Goal: Information Seeking & Learning: Find specific fact

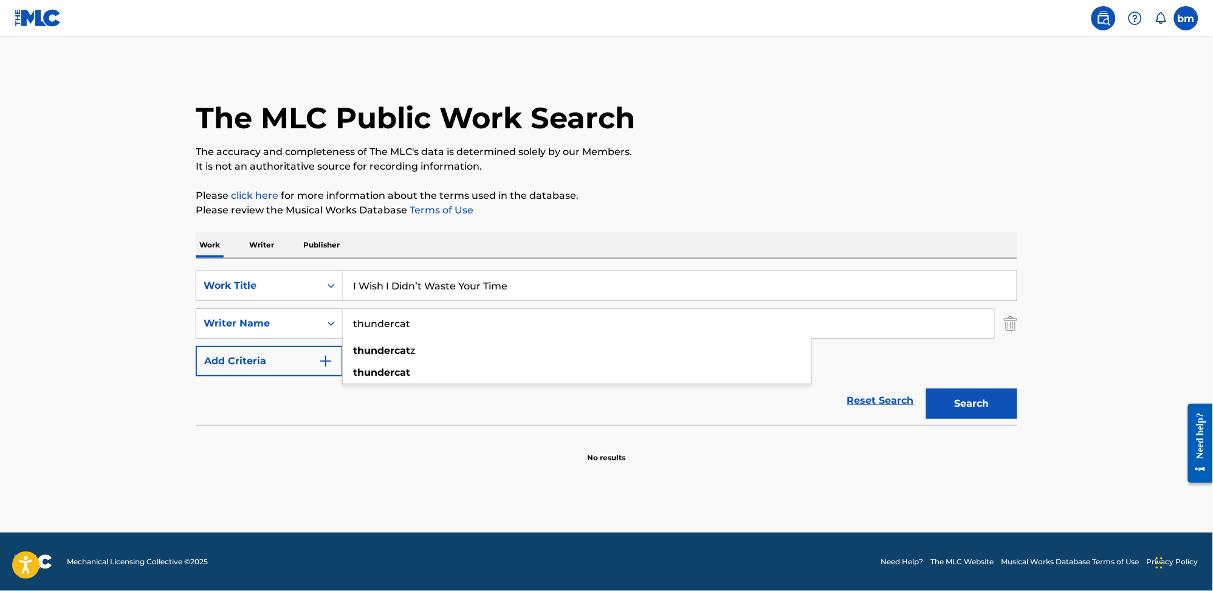
drag, startPoint x: 444, startPoint y: 318, endPoint x: 571, endPoint y: 276, distance: 133.7
click at [239, 317] on div "SearchWithCriteria0a0e701f-ca9e-47ac-9cf9-803f61fd4abd Writer Name thundercat t…" at bounding box center [606, 323] width 821 height 30
type input "Wally Gold"
drag, startPoint x: 570, startPoint y: 272, endPoint x: 350, endPoint y: 302, distance: 221.9
click at [293, 300] on div "SearchWithCriteria0546d917-5ab8-4d01-bea1-451668e671c7 Work Title I Wish I Didn…" at bounding box center [606, 285] width 821 height 30
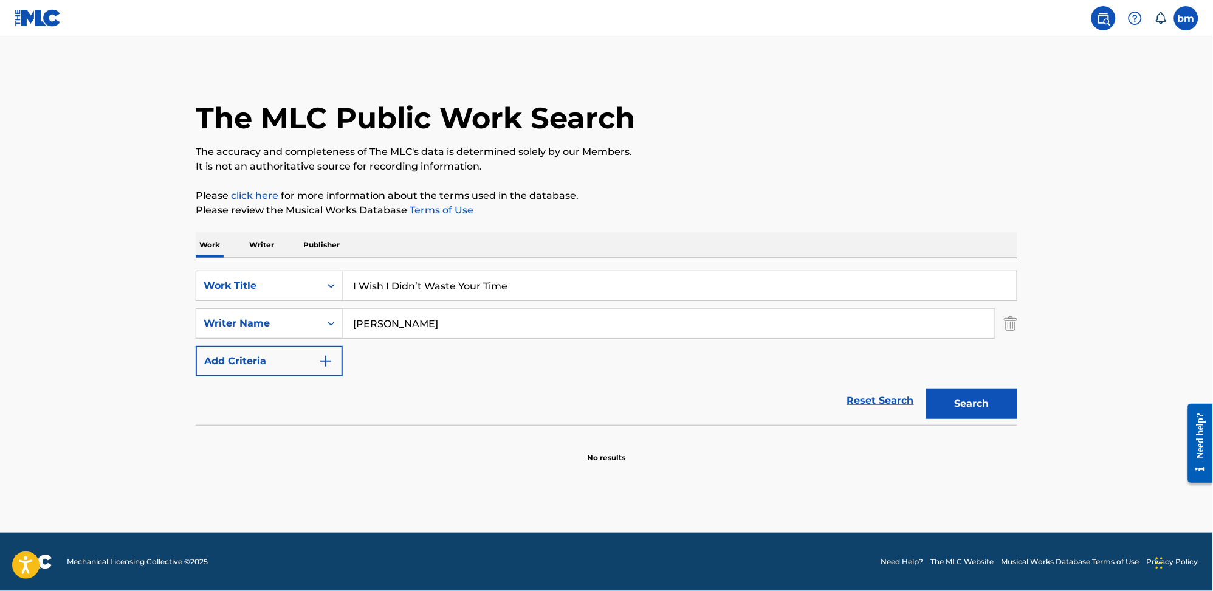
paste input "Leva livet Lill-Babs"
drag, startPoint x: 422, startPoint y: 290, endPoint x: 853, endPoint y: 245, distance: 433.0
click at [784, 272] on input "Leva livet Lill-Babs" at bounding box center [680, 285] width 674 height 29
type input "Leva livet"
drag, startPoint x: 824, startPoint y: 165, endPoint x: 886, endPoint y: 275, distance: 125.4
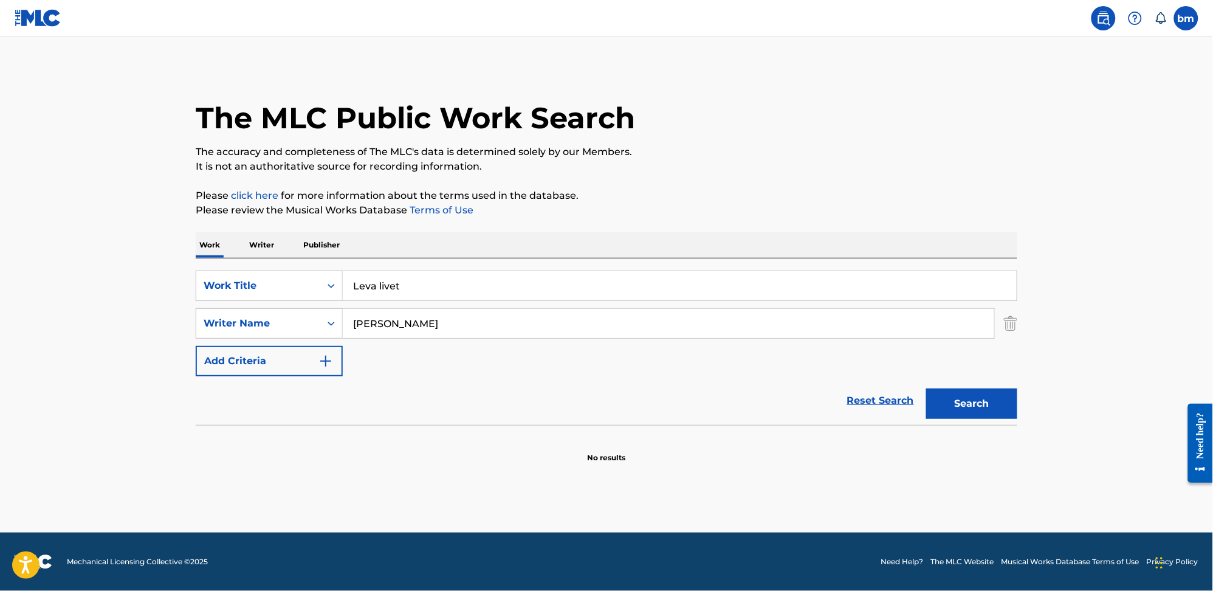
click at [824, 164] on p "It is not an authoritative source for recording information." at bounding box center [606, 166] width 821 height 15
click at [950, 397] on button "Search" at bounding box center [971, 403] width 91 height 30
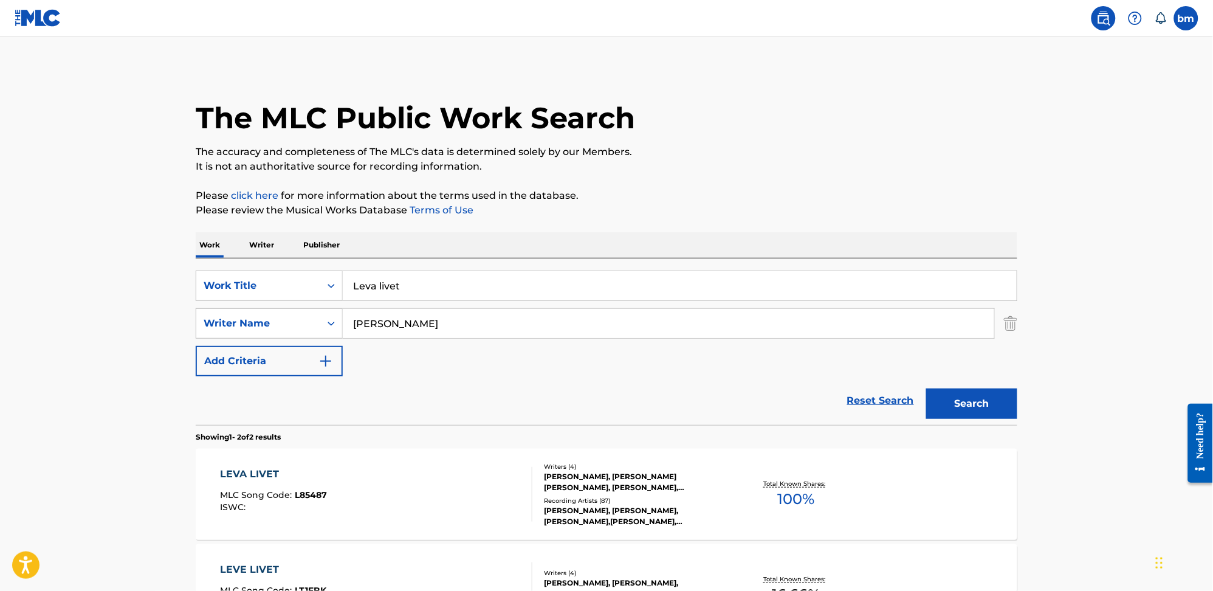
click at [436, 484] on div "LEVA LIVET MLC Song Code : L85487 ISWC :" at bounding box center [377, 494] width 312 height 55
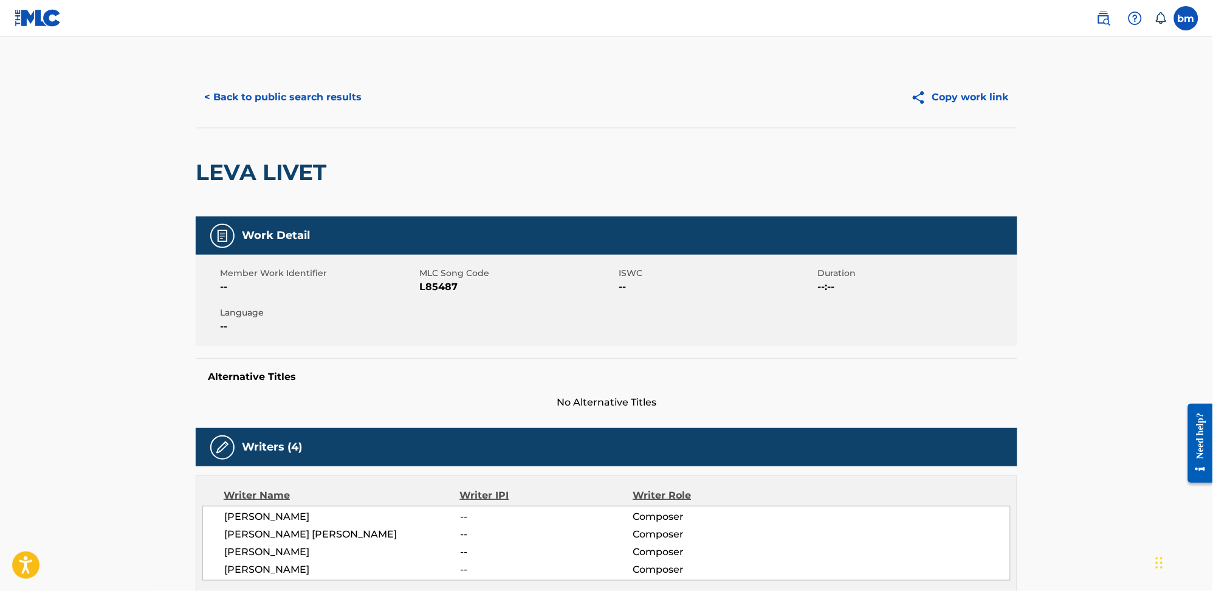
click at [431, 287] on span "L85487" at bounding box center [517, 286] width 196 height 15
copy span "L85487"
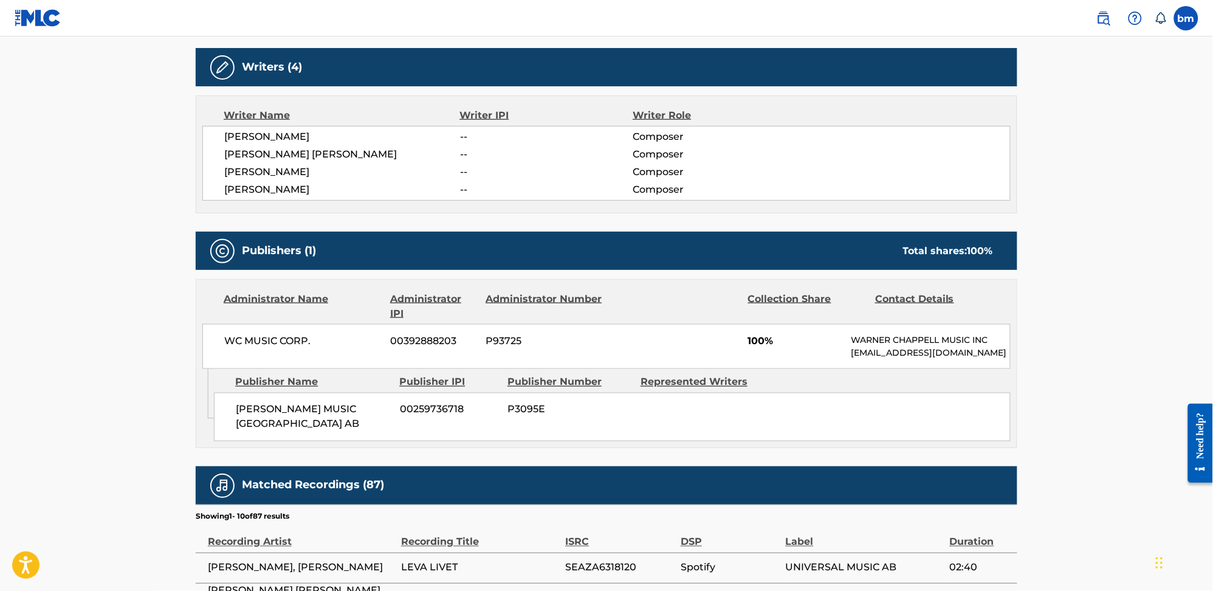
scroll to position [405, 0]
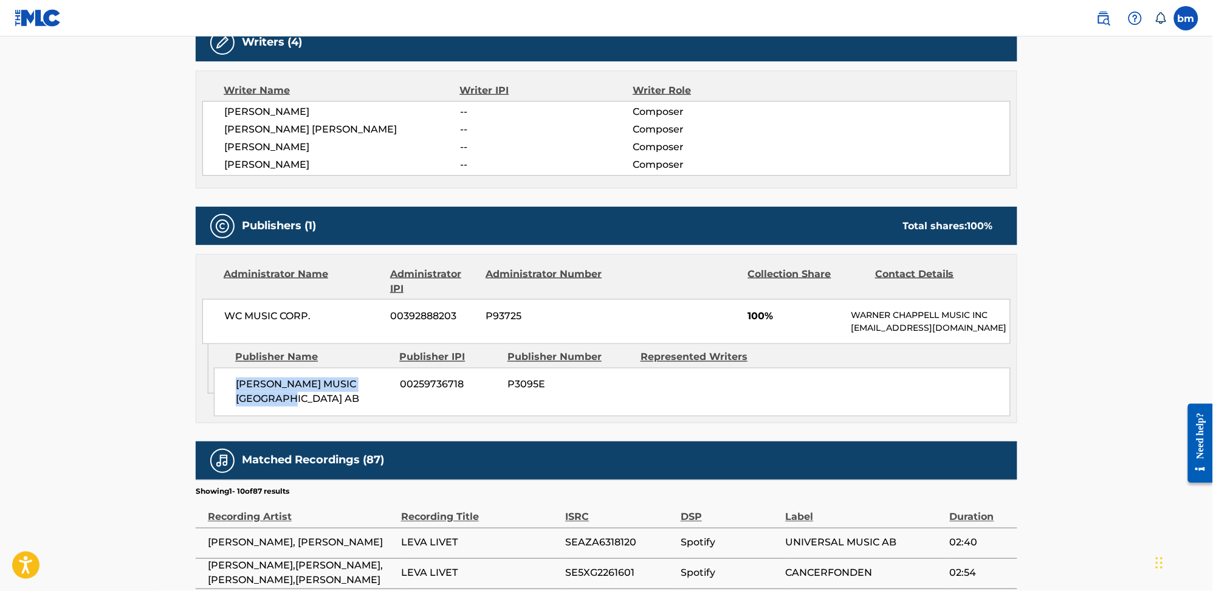
drag, startPoint x: 228, startPoint y: 383, endPoint x: 339, endPoint y: 428, distance: 119.9
click at [339, 416] on div "CHAPPELL MUSIC SCANDINAVIA AB 00259736718 P3095E" at bounding box center [612, 392] width 797 height 49
copy span "CHAPPELL MUSIC SCANDINAVIA AB"
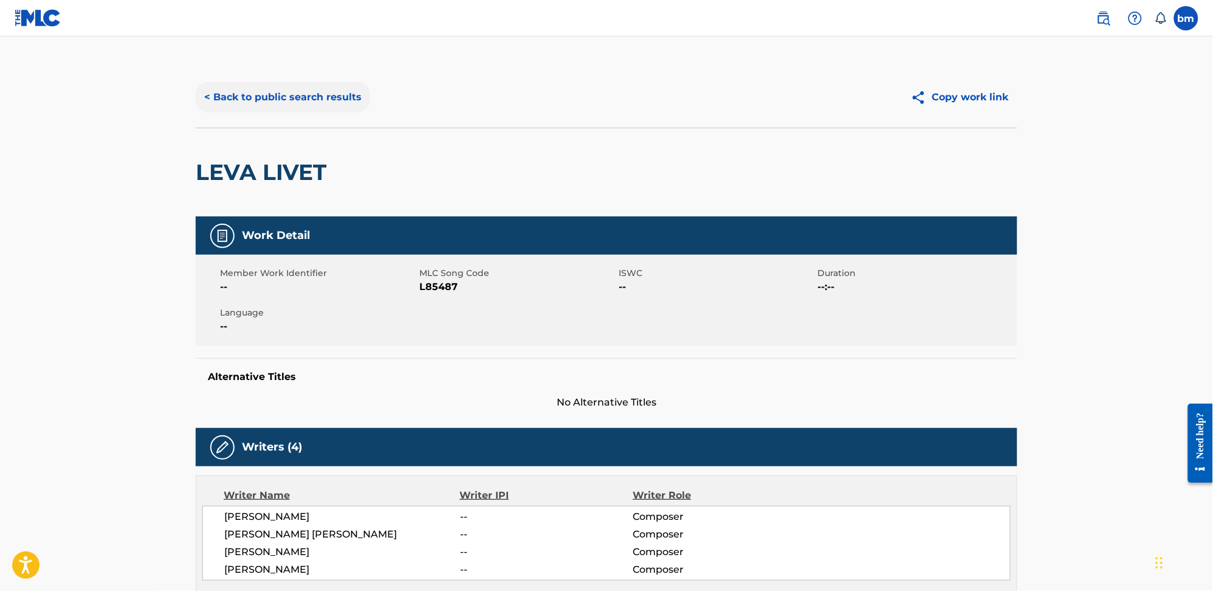
click at [275, 90] on button "< Back to public search results" at bounding box center [283, 97] width 174 height 30
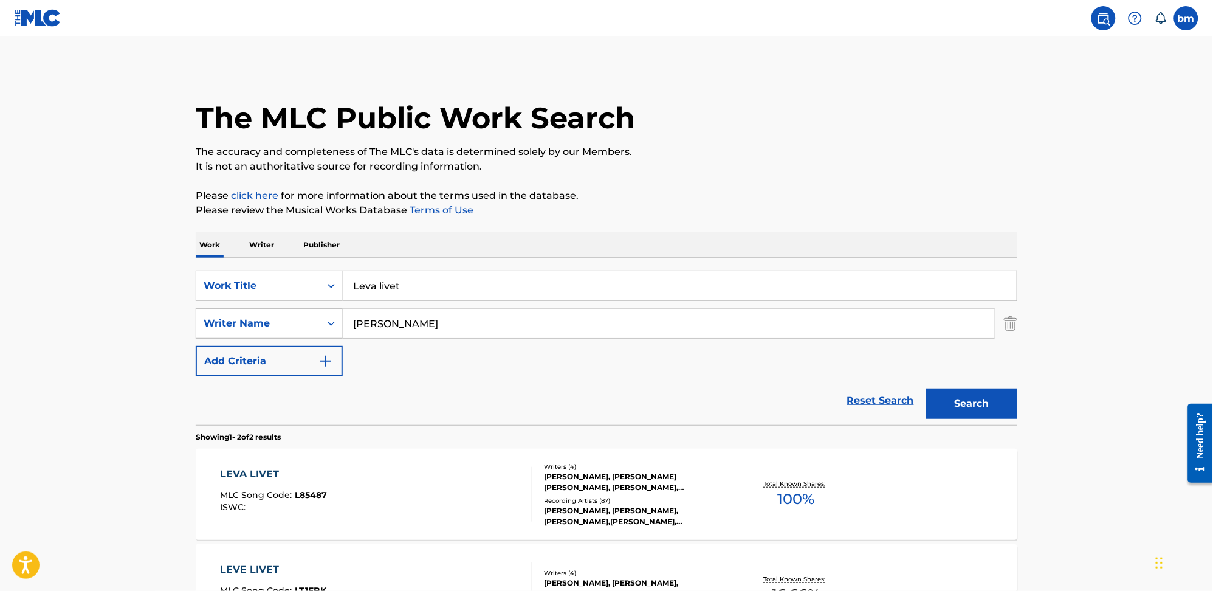
drag, startPoint x: 444, startPoint y: 330, endPoint x: 312, endPoint y: 325, distance: 132.5
click at [312, 325] on div "SearchWithCriteria0a0e701f-ca9e-47ac-9cf9-803f61fd4abd Writer Name Wally Gold" at bounding box center [606, 323] width 821 height 30
paste input "DadjuDavidoMKL"
type input "DadjuDavidoMKL"
drag, startPoint x: 439, startPoint y: 295, endPoint x: 279, endPoint y: 300, distance: 159.8
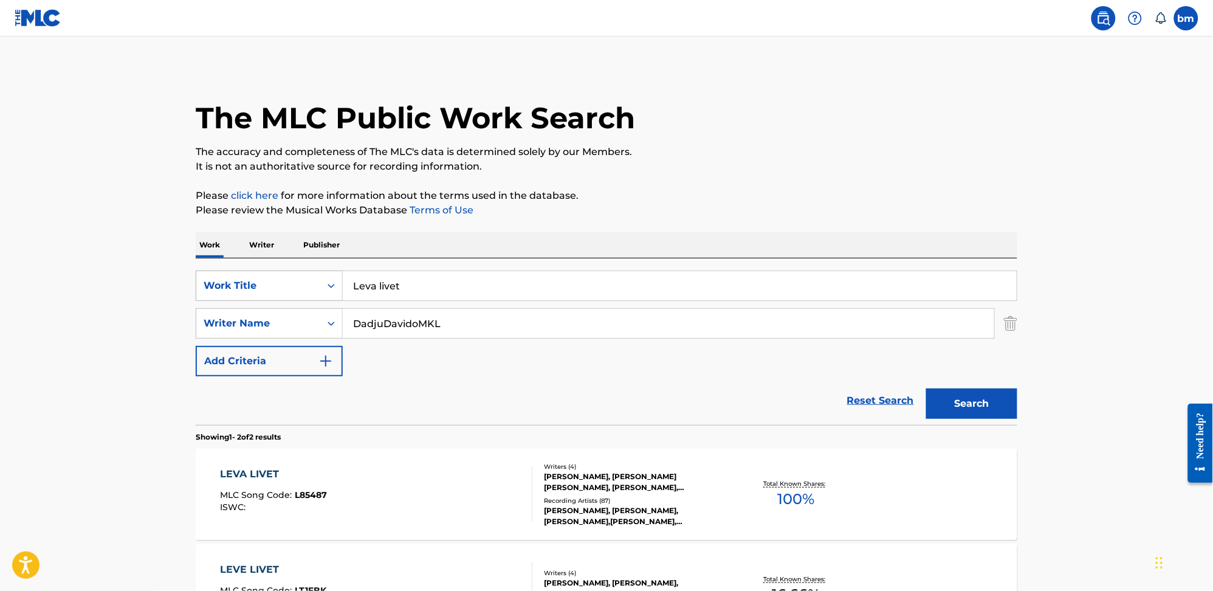
click at [278, 295] on div "SearchWithCriteria0546d917-5ab8-4d01-bea1-451668e671c7 Work Title Leva livet" at bounding box center [606, 285] width 821 height 30
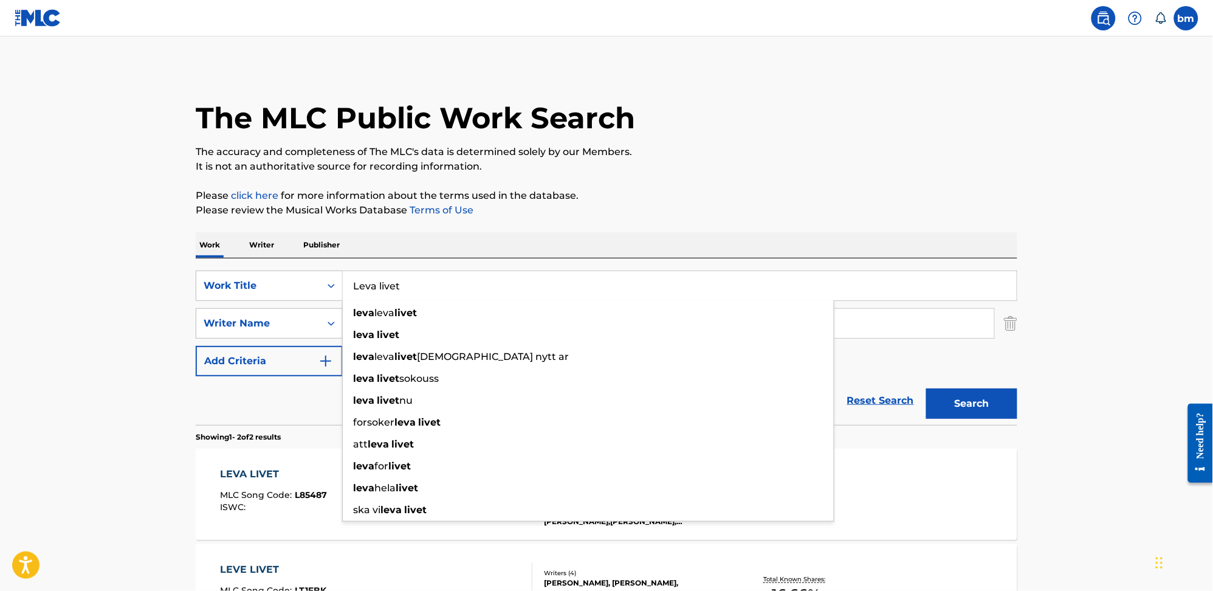
paste input "Nous Dadju"
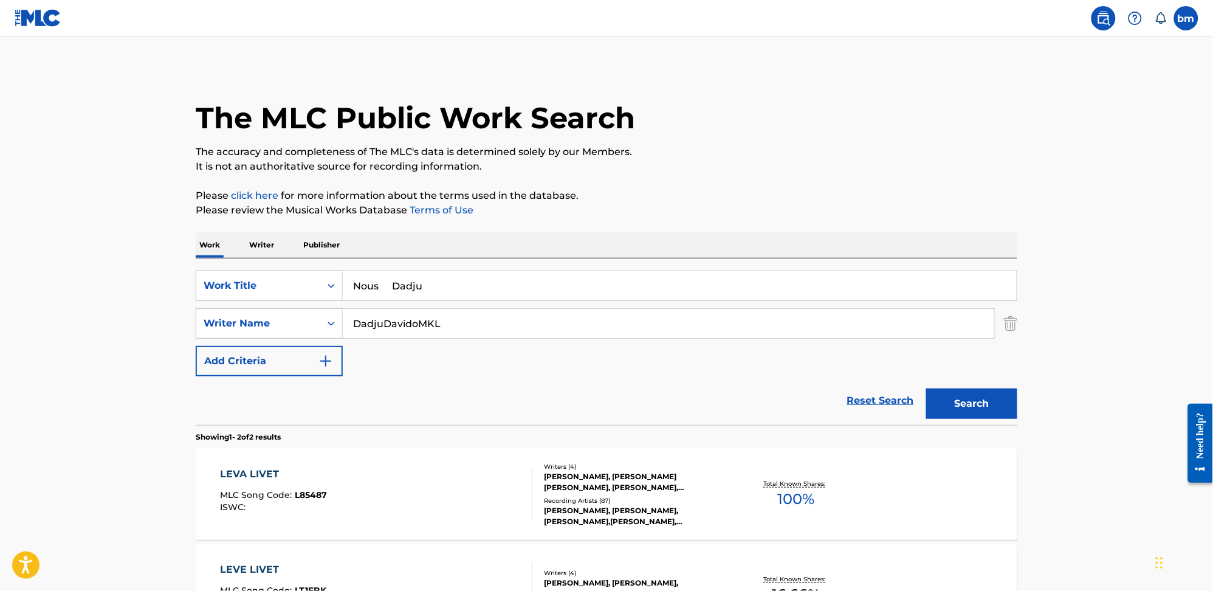
drag, startPoint x: 395, startPoint y: 282, endPoint x: 773, endPoint y: 181, distance: 391.1
click at [633, 252] on div "Work Writer Publisher SearchWithCriteria0546d917-5ab8-4d01-bea1-451668e671c7 Wo…" at bounding box center [606, 462] width 821 height 460
type input "Nous"
drag, startPoint x: 778, startPoint y: 175, endPoint x: 688, endPoint y: 241, distance: 111.3
click at [779, 174] on div "The MLC Public Work Search The accuracy and completeness of The MLC's data is d…" at bounding box center [606, 379] width 851 height 625
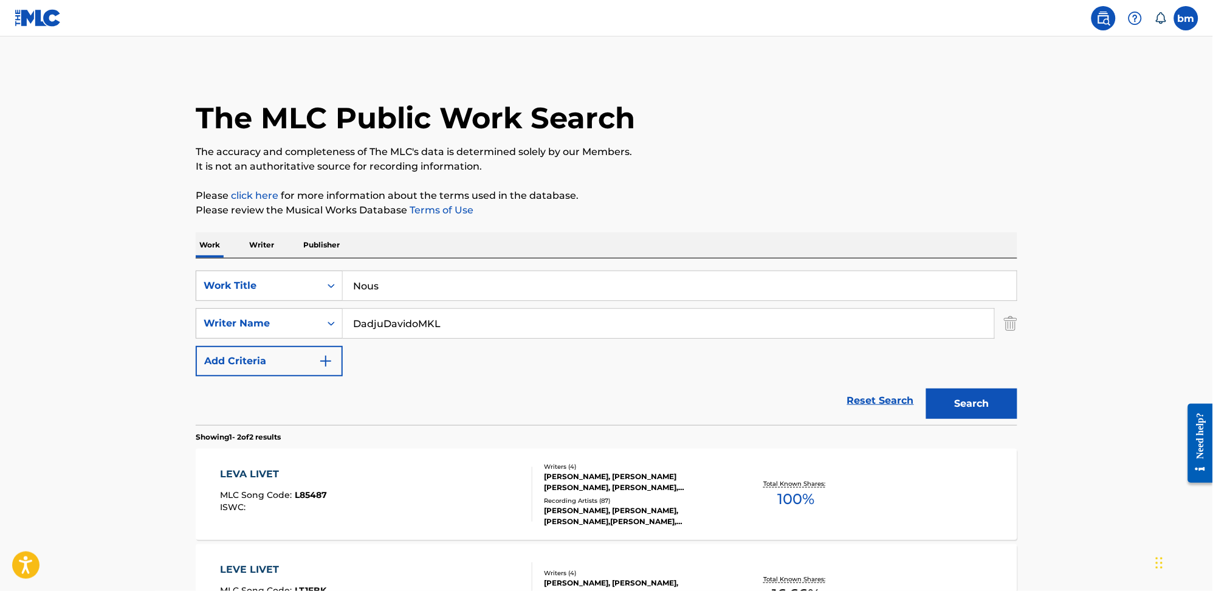
drag, startPoint x: 382, startPoint y: 324, endPoint x: 733, endPoint y: 333, distance: 351.3
click at [733, 333] on input "DadjuDavidoMKL" at bounding box center [668, 323] width 651 height 29
click at [982, 413] on button "Search" at bounding box center [971, 403] width 91 height 30
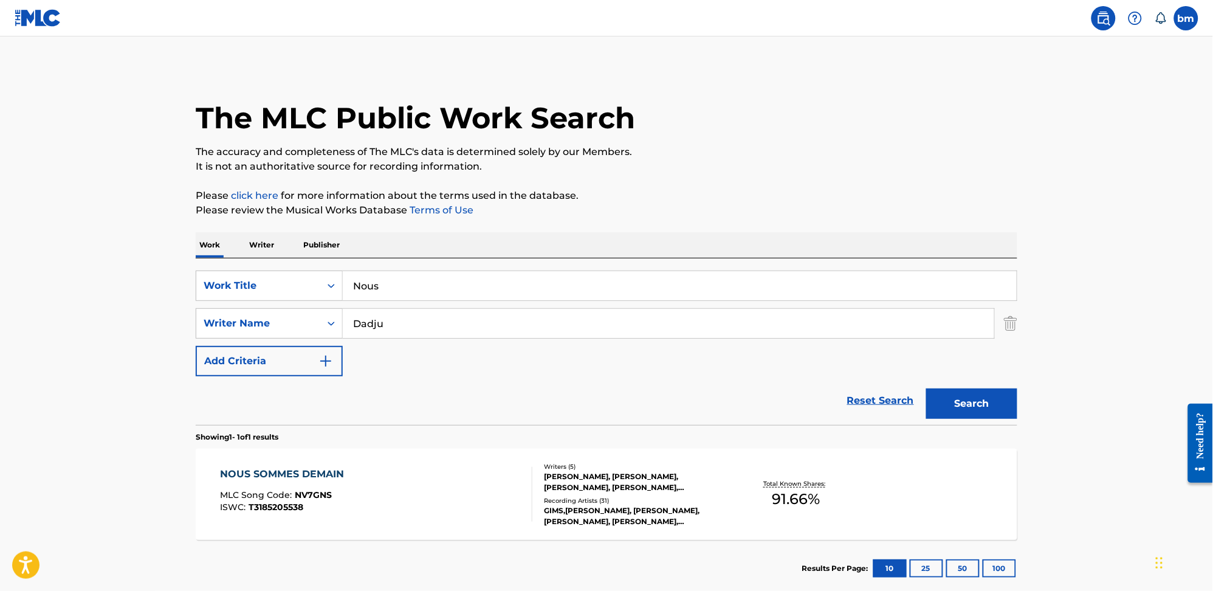
drag, startPoint x: 388, startPoint y: 315, endPoint x: 656, endPoint y: 324, distance: 268.7
click at [237, 320] on div "SearchWithCriteria0a0e701f-ca9e-47ac-9cf9-803f61fd4abd Writer Name Dadju" at bounding box center [606, 323] width 821 height 30
paste input "vido"
click at [956, 416] on button "Search" at bounding box center [971, 403] width 91 height 30
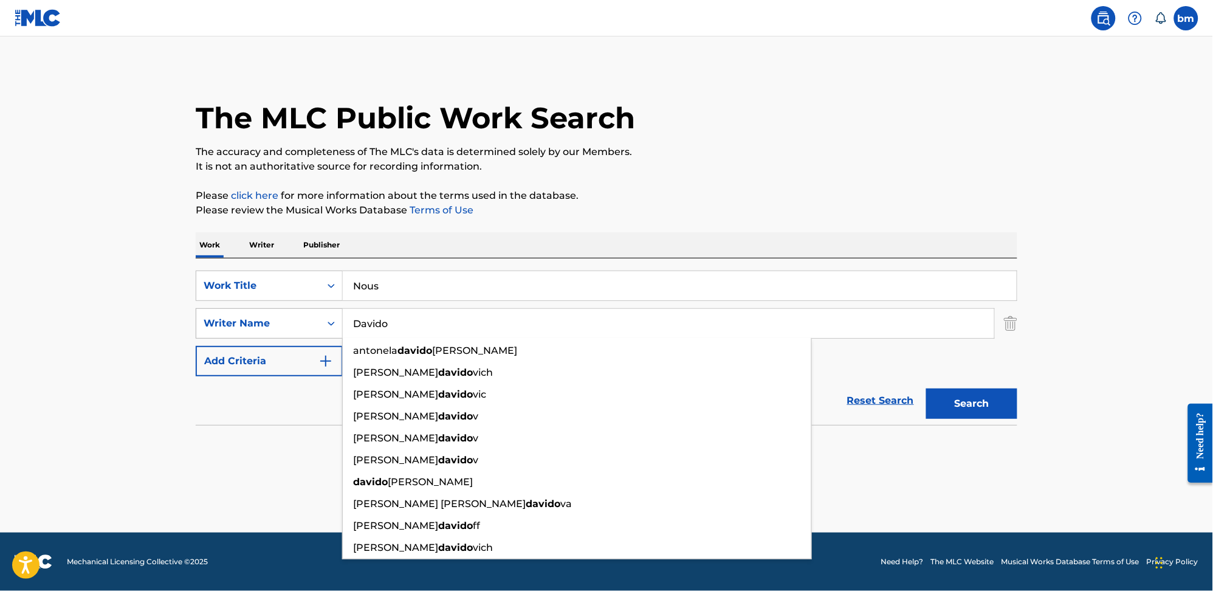
drag, startPoint x: 459, startPoint y: 312, endPoint x: 283, endPoint y: 323, distance: 176.0
click at [283, 323] on div "SearchWithCriteria0a0e701f-ca9e-47ac-9cf9-803f61fd4abd Writer Name Davido anton…" at bounding box center [606, 323] width 821 height 30
paste input "Dadju"
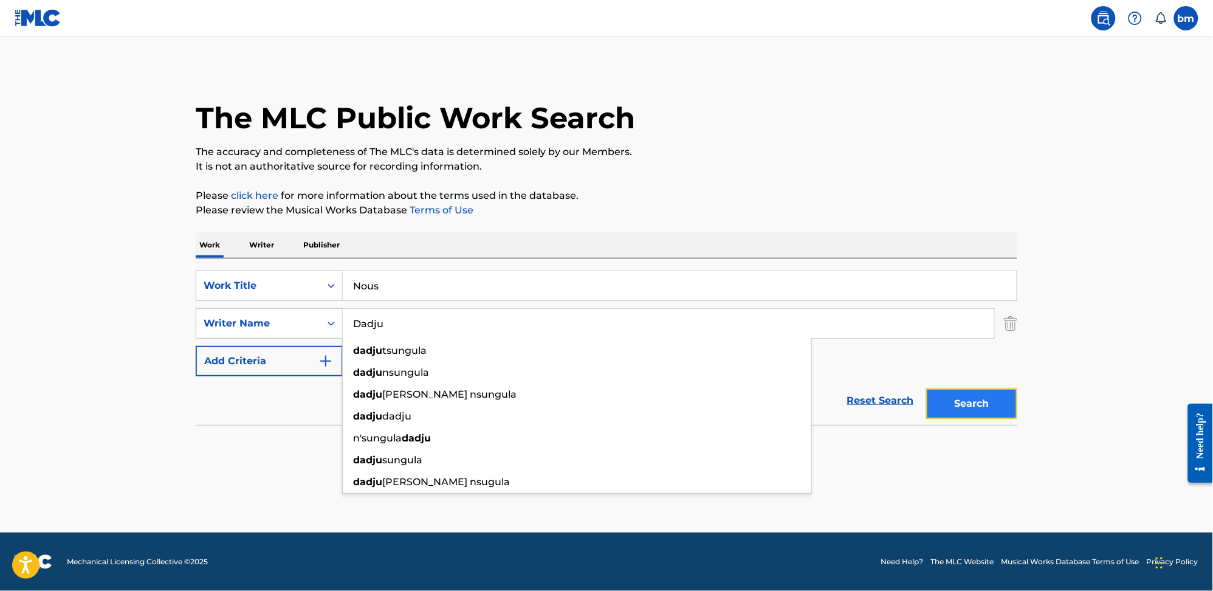
click at [985, 410] on button "Search" at bounding box center [971, 403] width 91 height 30
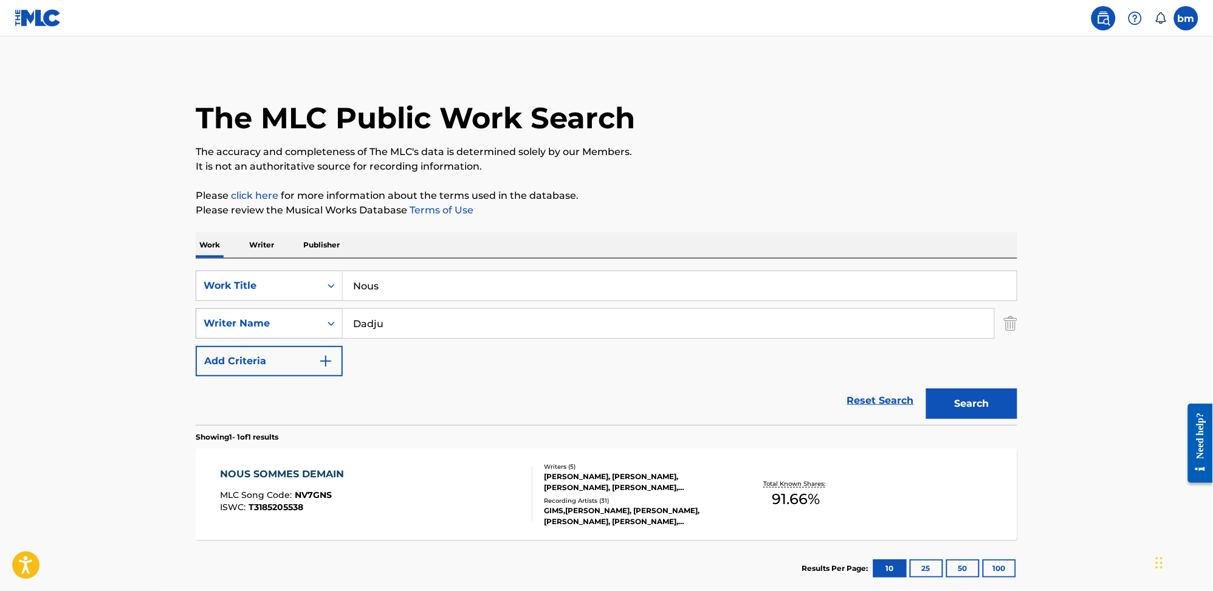
drag, startPoint x: 436, startPoint y: 337, endPoint x: 300, endPoint y: 331, distance: 136.2
click at [300, 331] on div "SearchWithCriteria0a0e701f-ca9e-47ac-9cf9-803f61fd4abd Writer Name Dadju" at bounding box center [606, 323] width 821 height 30
paste input "DadjuKel-PRema"
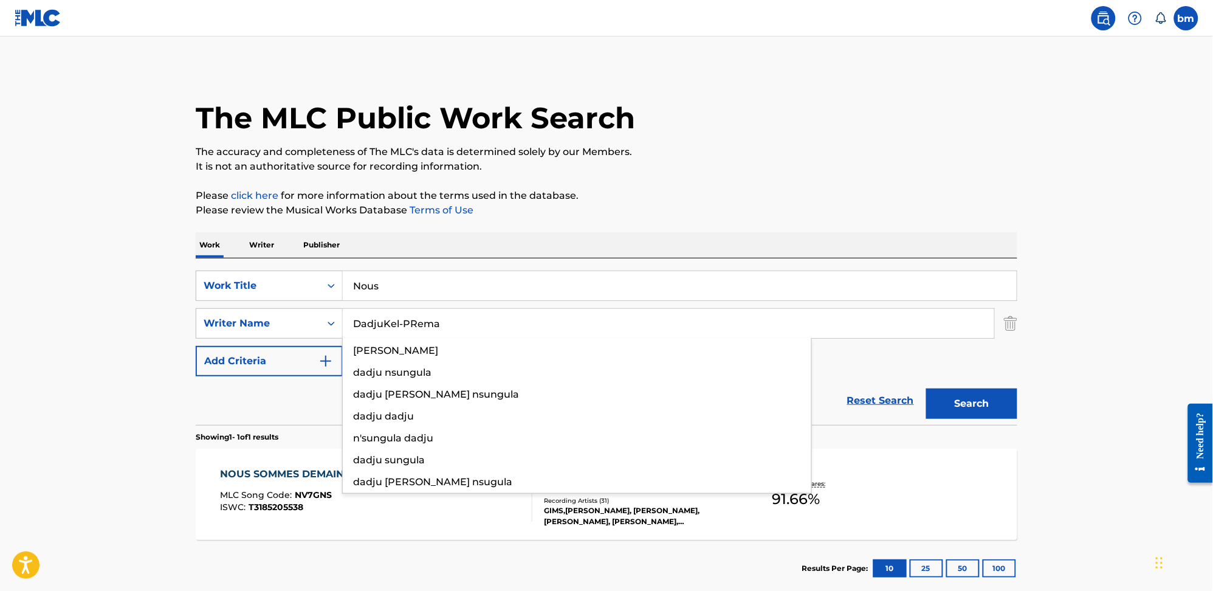
drag, startPoint x: 385, startPoint y: 320, endPoint x: 985, endPoint y: 382, distance: 602.9
click at [956, 352] on div "SearchWithCriteria0546d917-5ab8-4d01-bea1-451668e671c7 Work Title Nous SearchWi…" at bounding box center [606, 323] width 821 height 106
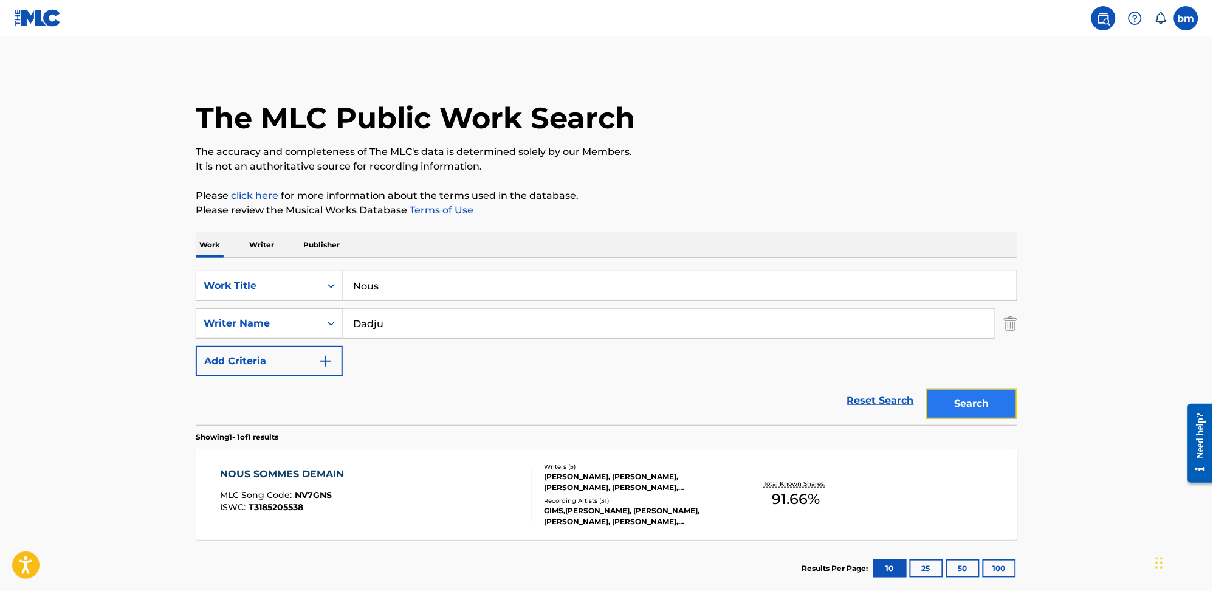
click at [976, 388] on button "Search" at bounding box center [971, 403] width 91 height 30
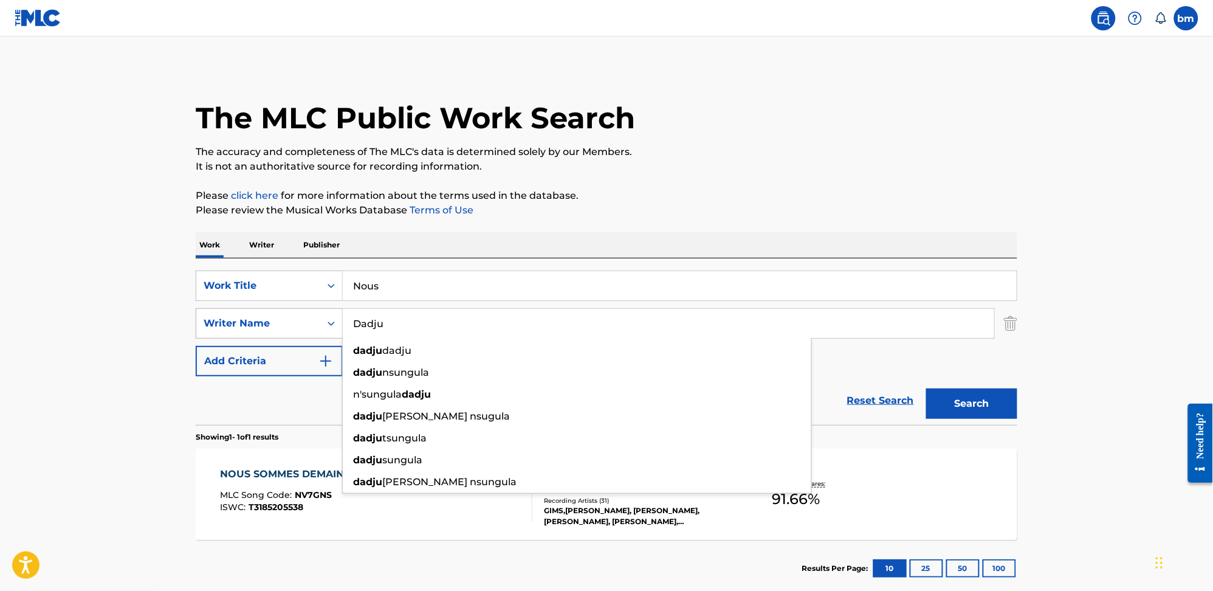
drag, startPoint x: 425, startPoint y: 334, endPoint x: 247, endPoint y: 323, distance: 178.9
click at [247, 323] on div "SearchWithCriteria0a0e701f-ca9e-47ac-9cf9-803f61fd4abd Writer Name Dadju dadju …" at bounding box center [606, 323] width 821 height 30
paste input "Kel-PRema"
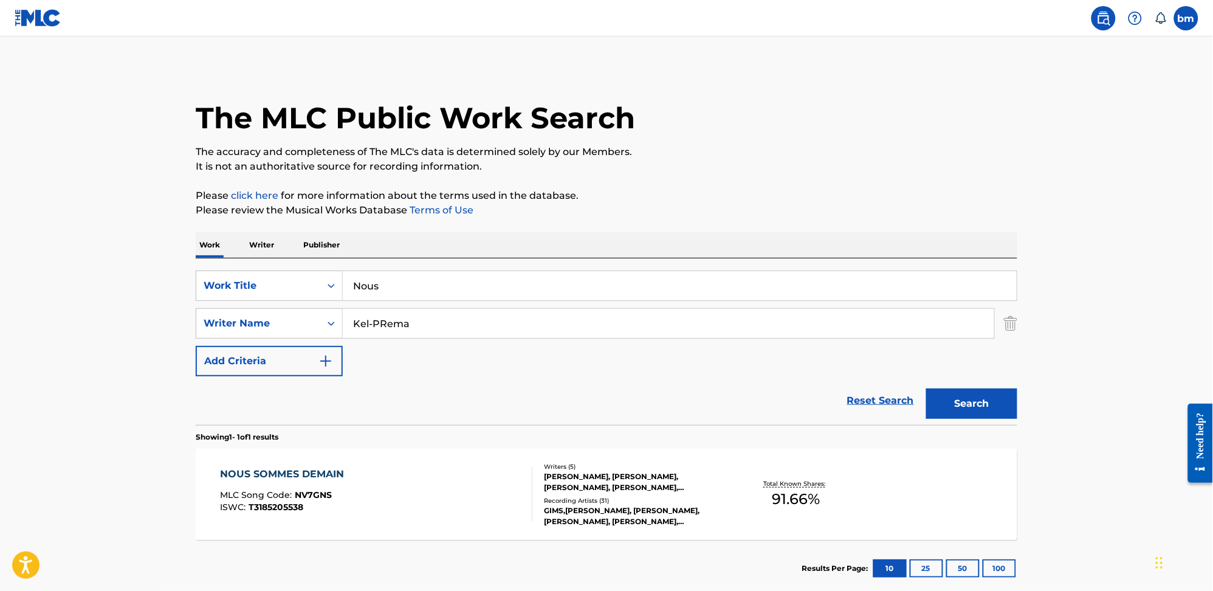
type input "Kel-PRema"
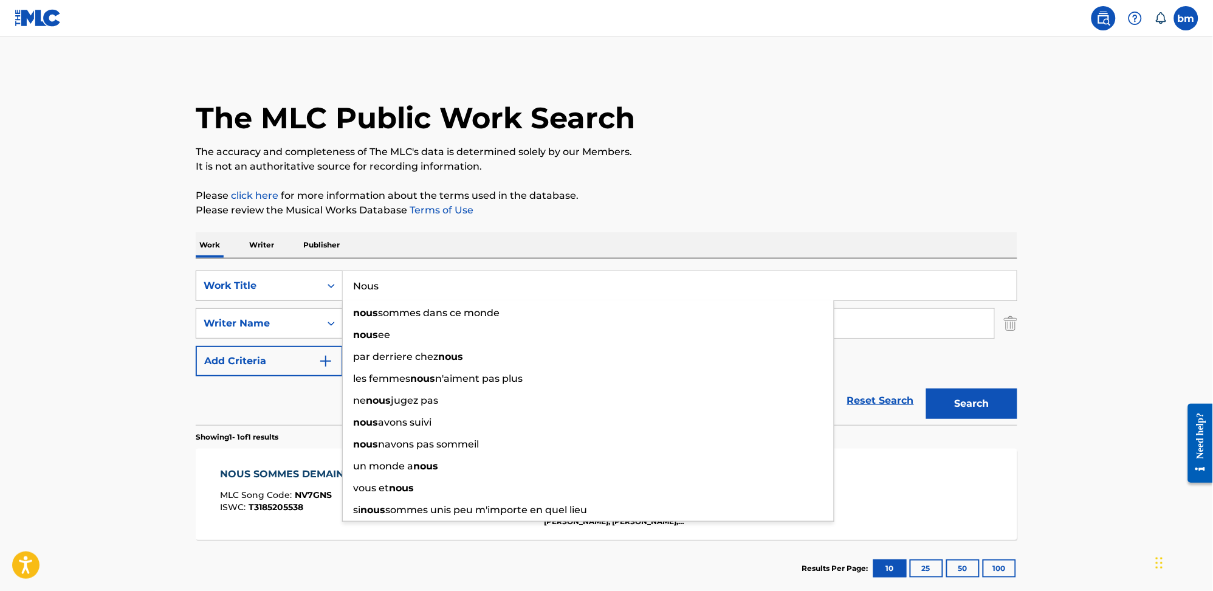
drag, startPoint x: 426, startPoint y: 283, endPoint x: 260, endPoint y: 286, distance: 165.9
click at [261, 290] on div "SearchWithCriteria0546d917-5ab8-4d01-bea1-451668e671c7 Work Title Nous nous som…" at bounding box center [606, 285] width 821 height 30
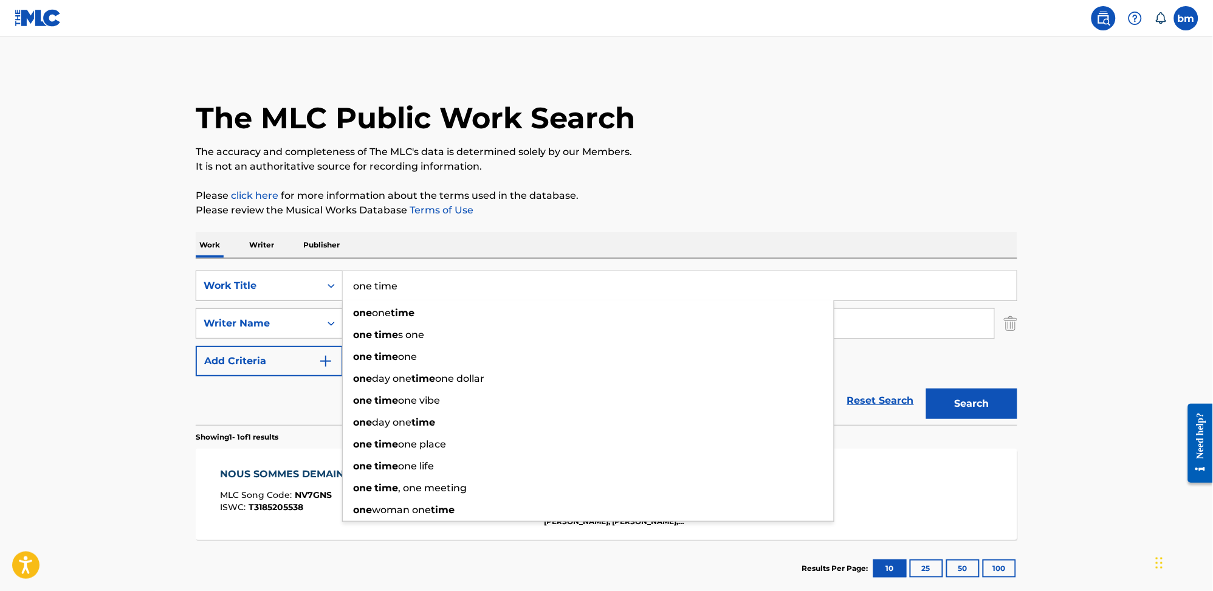
type input "one time"
click at [926, 388] on button "Search" at bounding box center [971, 403] width 91 height 30
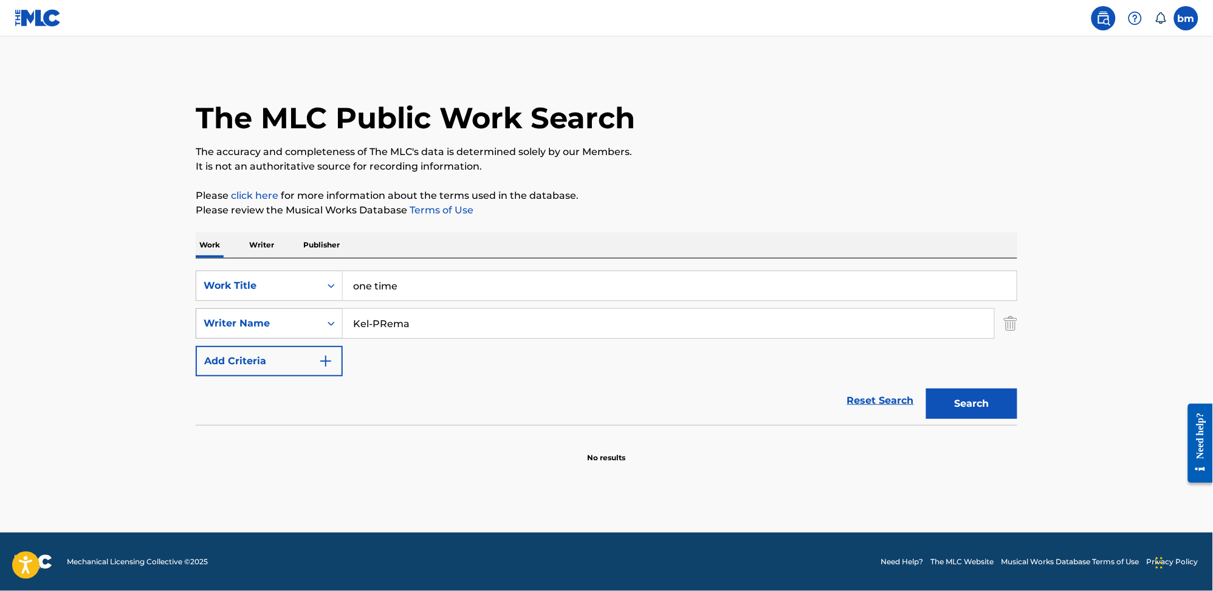
drag, startPoint x: 432, startPoint y: 334, endPoint x: 320, endPoint y: 328, distance: 112.5
click at [321, 327] on div "SearchWithCriteria0a0e701f-ca9e-47ac-9cf9-803f61fd4abd Writer Name Kel-PRema" at bounding box center [606, 323] width 821 height 30
paste input "Dadju"
drag, startPoint x: 385, startPoint y: 320, endPoint x: 775, endPoint y: 330, distance: 390.8
click at [684, 324] on input "Dadju" at bounding box center [668, 323] width 651 height 29
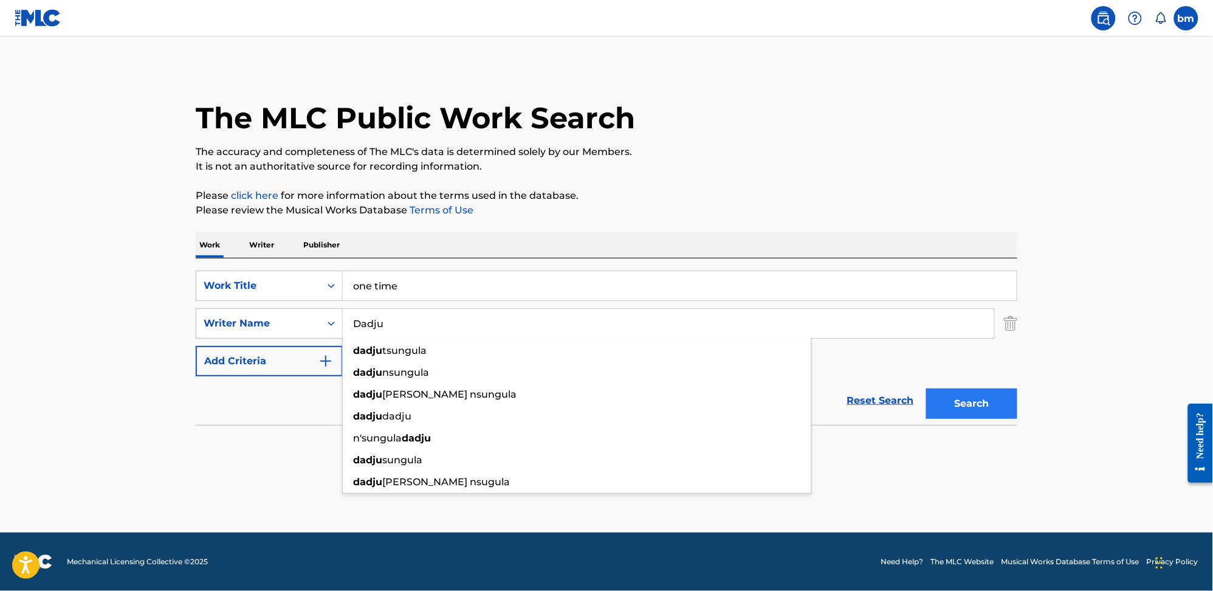
type input "Dadju"
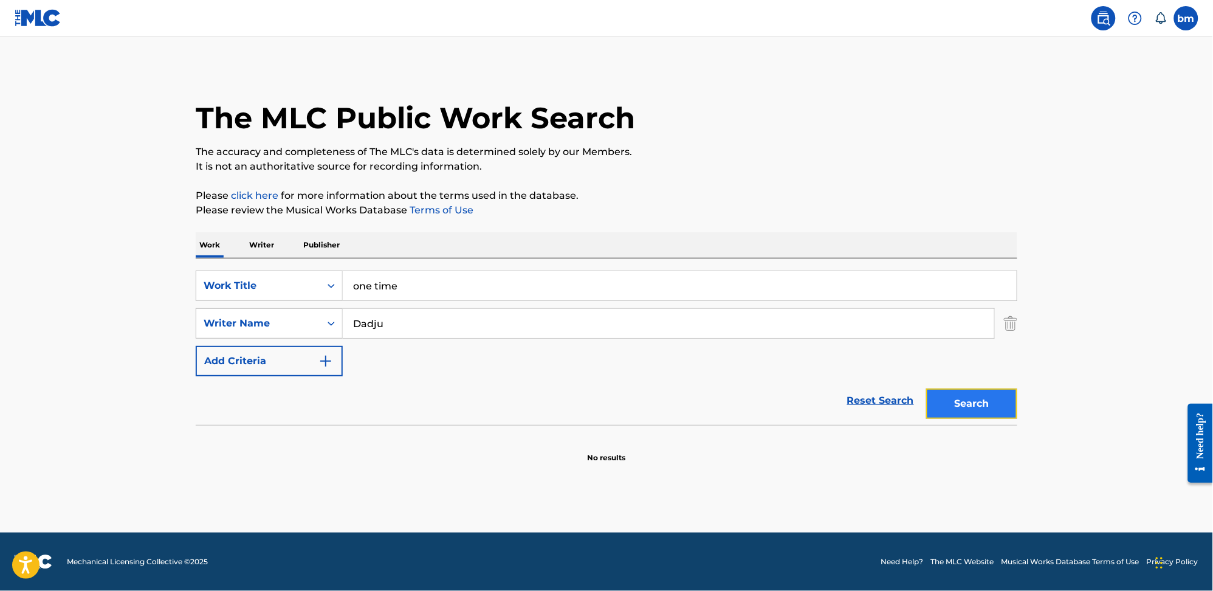
click at [937, 400] on button "Search" at bounding box center [971, 403] width 91 height 30
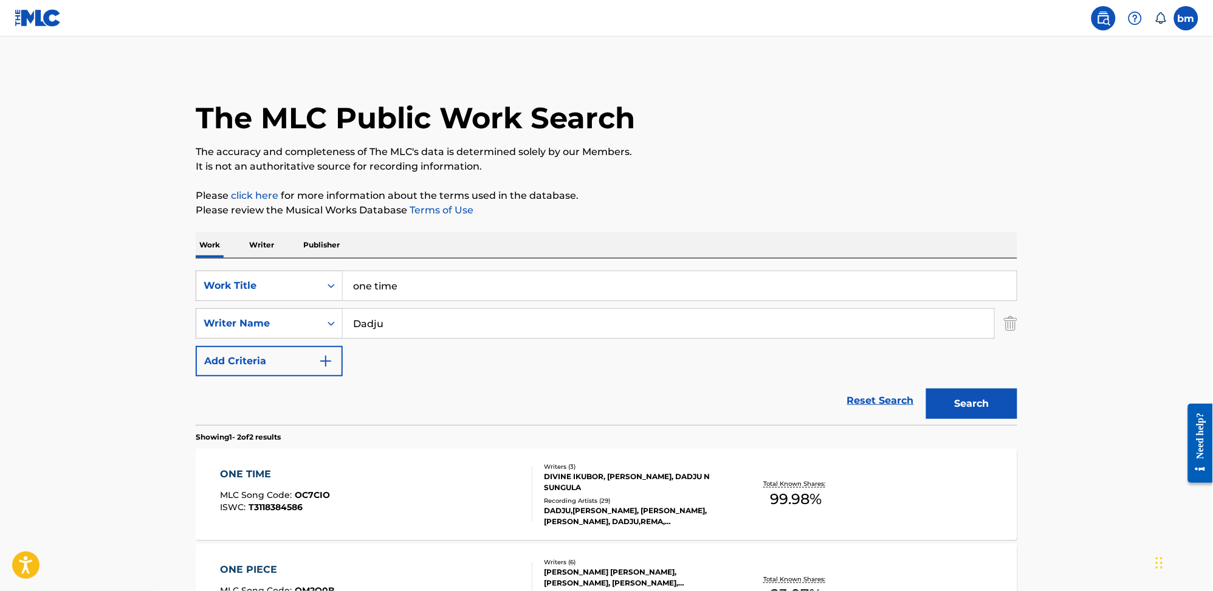
click at [448, 491] on div "ONE TIME MLC Song Code : OC7CIO ISWC : T3118384586" at bounding box center [377, 494] width 312 height 55
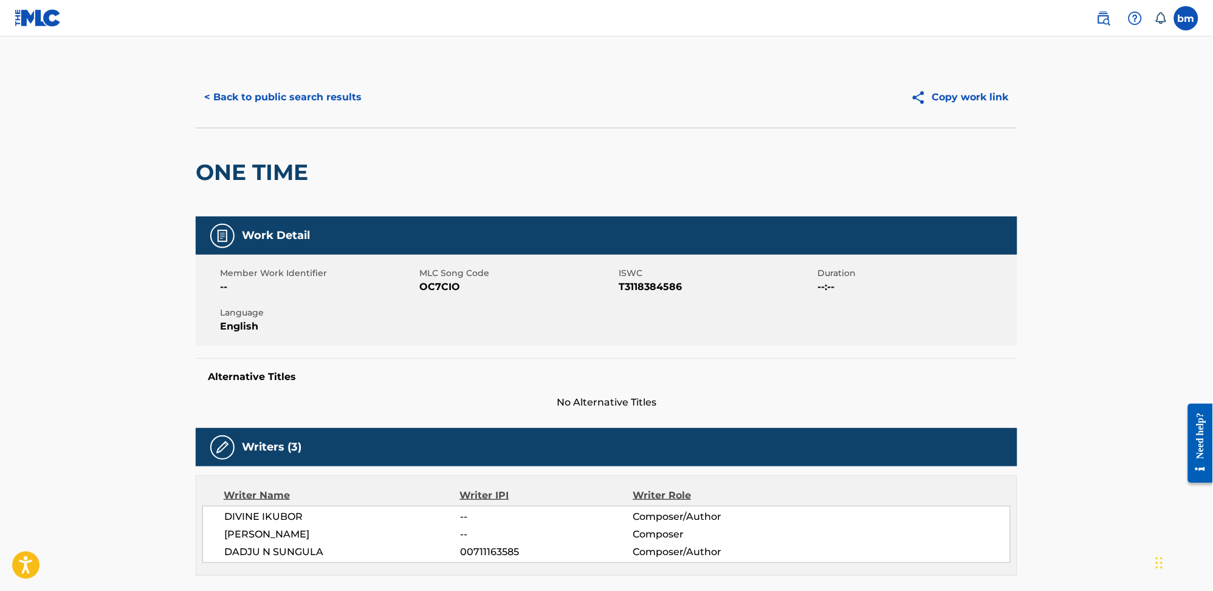
scroll to position [81, 0]
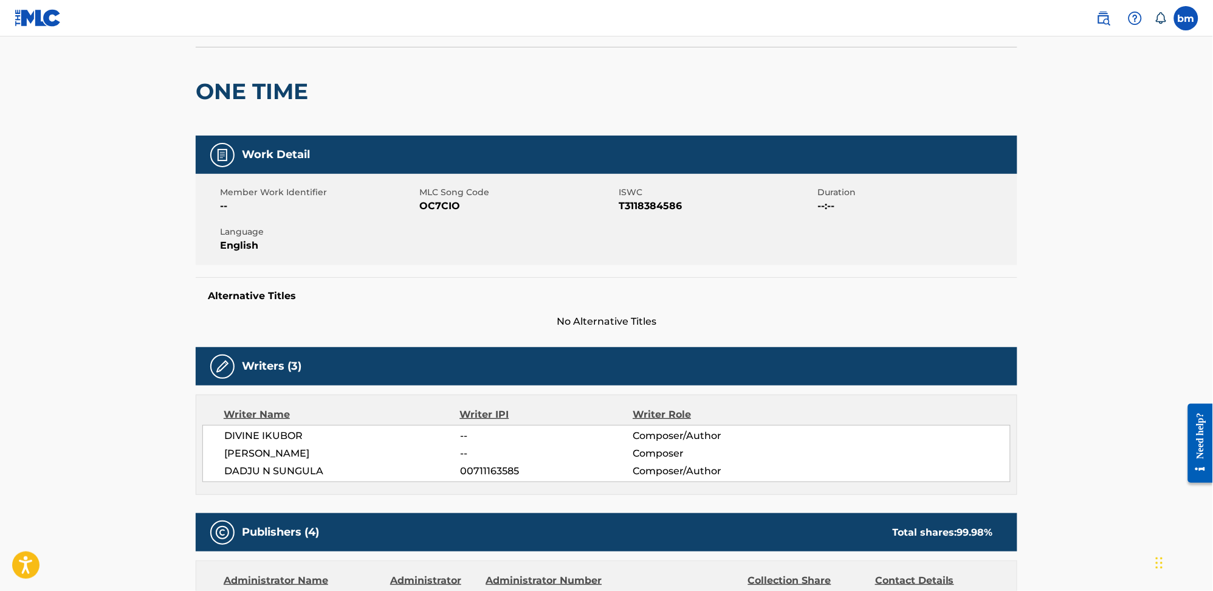
click at [275, 440] on span "DIVINE IKUBOR" at bounding box center [342, 435] width 236 height 15
copy div "DIVINE IKUBOR"
click at [259, 446] on span "KELVIN PETERS" at bounding box center [342, 453] width 236 height 15
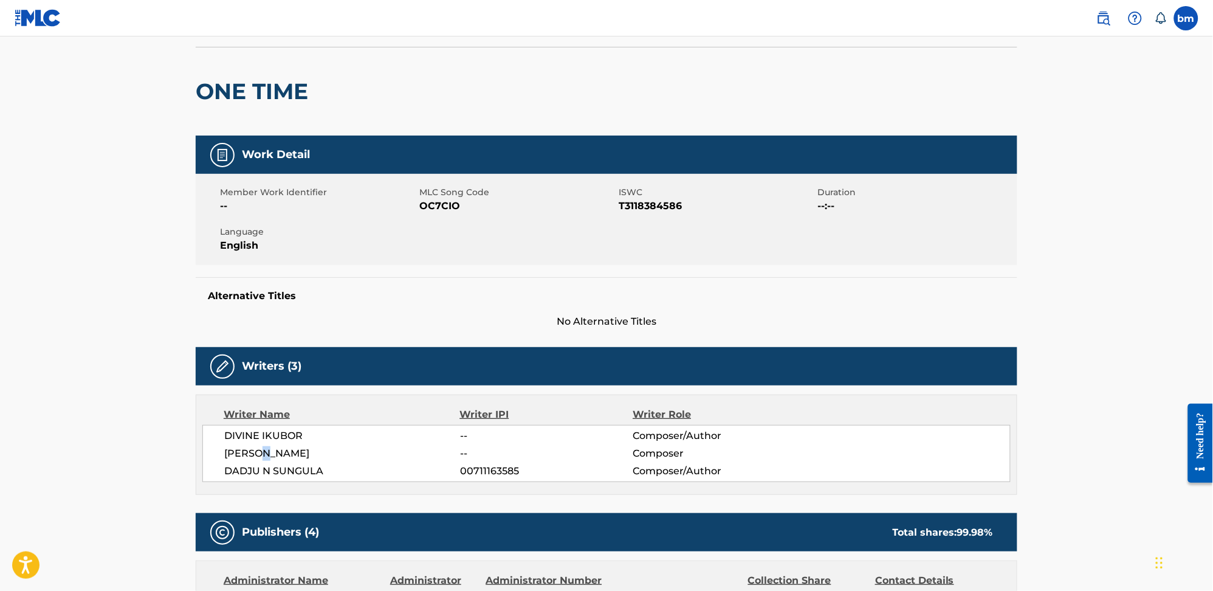
click at [259, 446] on span "KELVIN PETERS" at bounding box center [342, 453] width 236 height 15
copy div "KELVIN PETERS"
click at [259, 468] on span "DADJU N SUNGULA" at bounding box center [342, 471] width 236 height 15
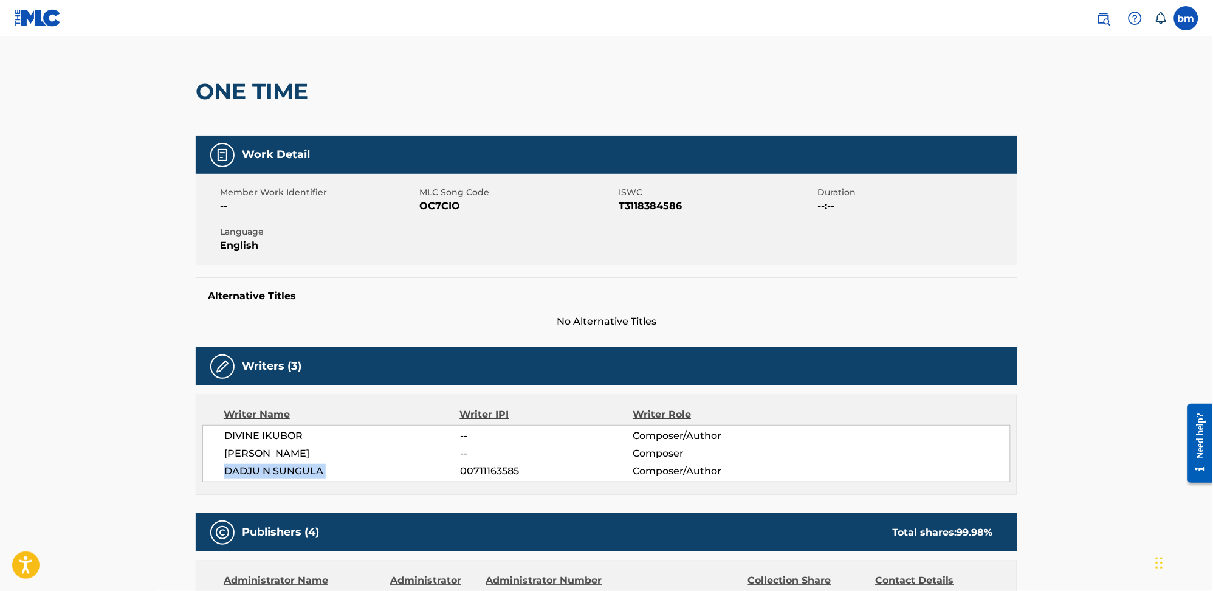
click at [259, 468] on span "DADJU N SUNGULA" at bounding box center [342, 471] width 236 height 15
copy div "DADJU N SUNGULA"
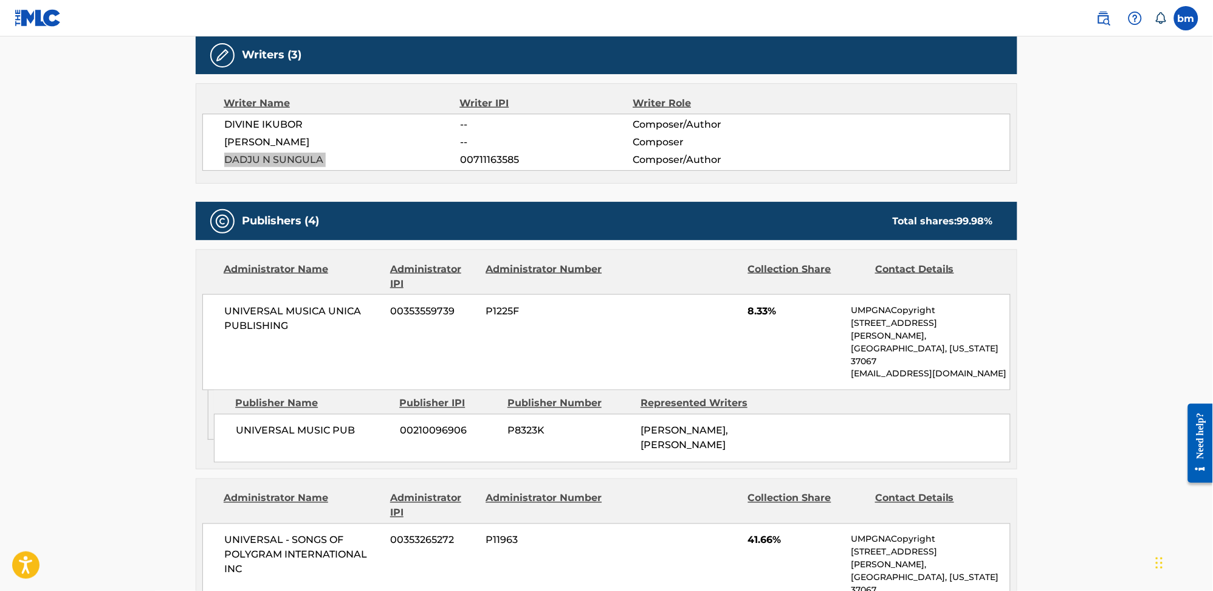
scroll to position [405, 0]
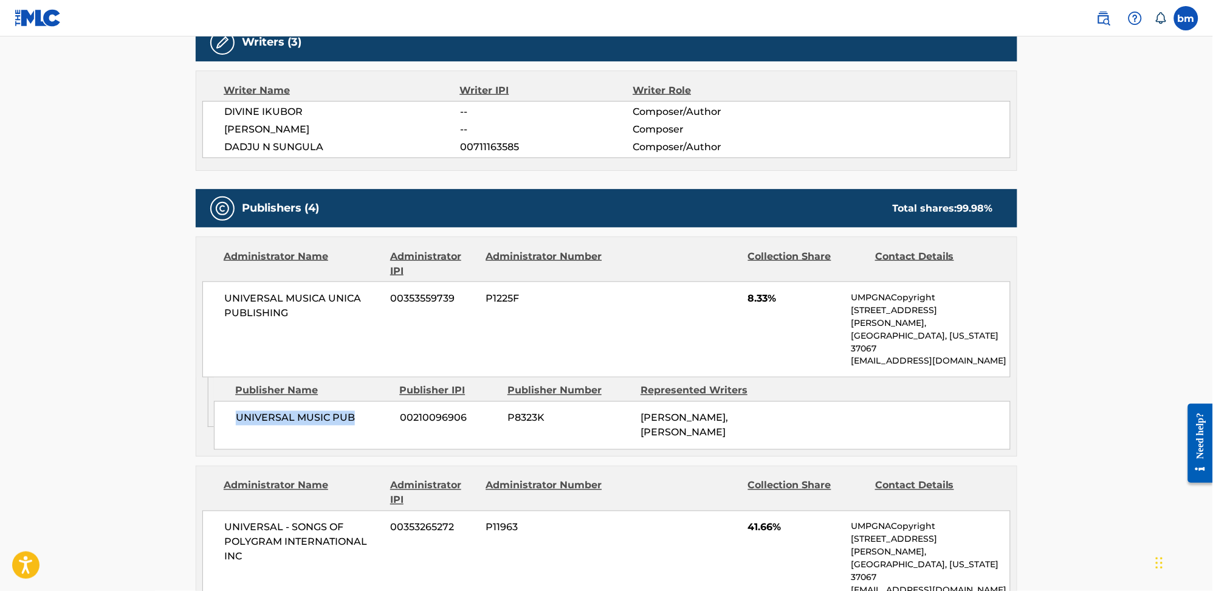
drag, startPoint x: 224, startPoint y: 394, endPoint x: 380, endPoint y: 386, distance: 157.0
click at [380, 401] on div "UNIVERSAL MUSIC PUB 00210096906 P8323K KELVIN PETERS, KELVIN PETERS" at bounding box center [612, 425] width 797 height 49
copy span "UNIVERSAL MUSIC PUB"
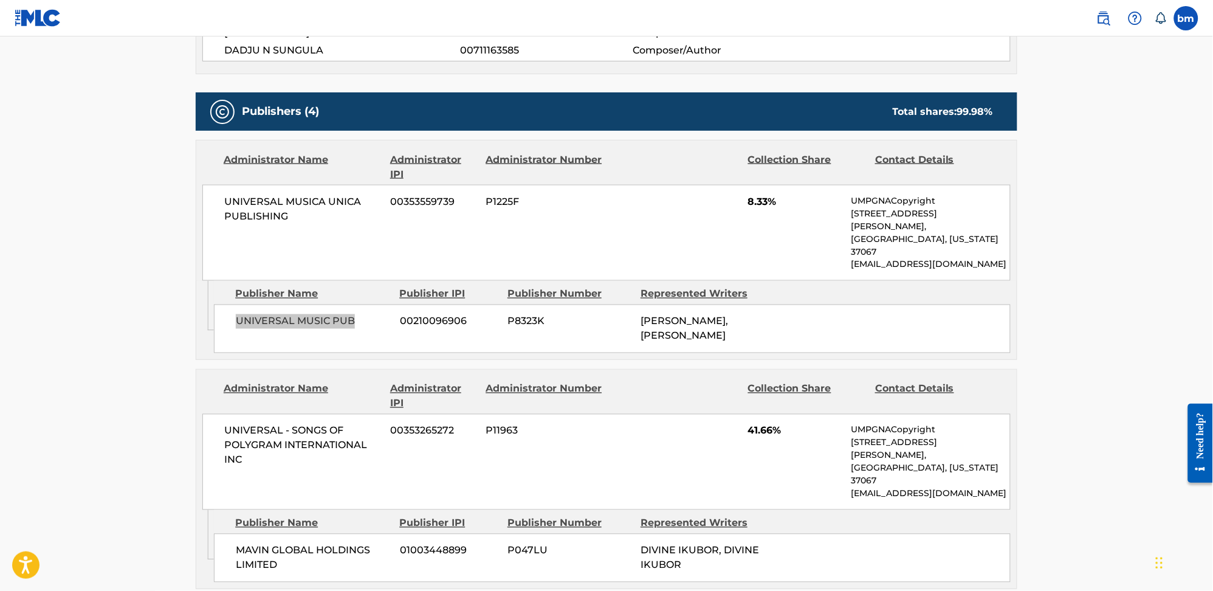
scroll to position [648, 0]
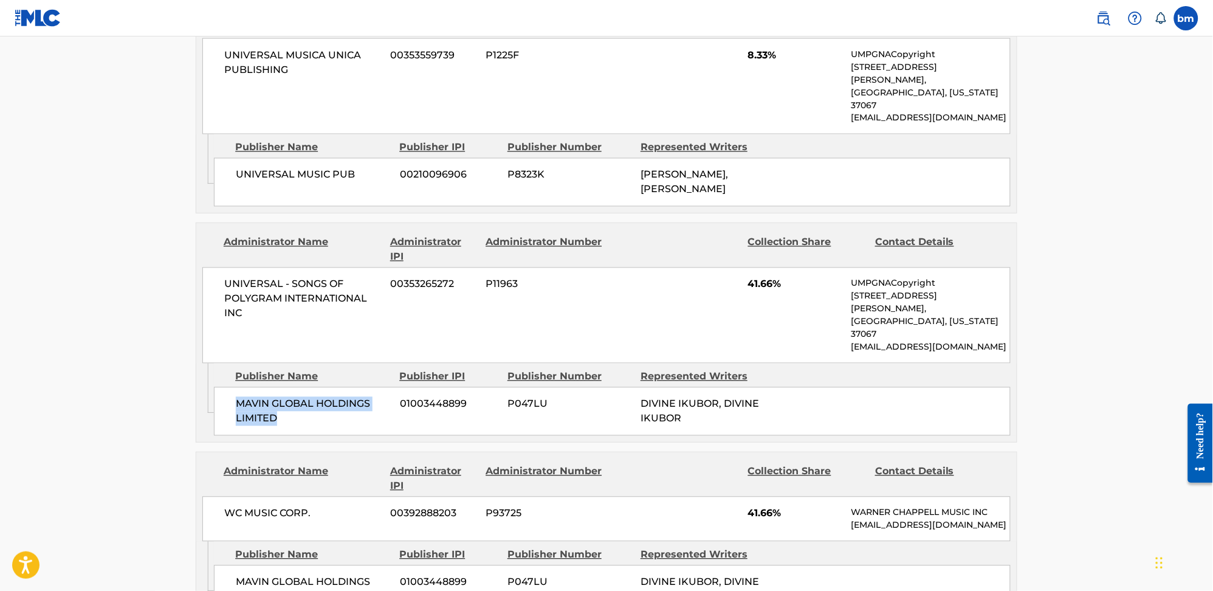
drag, startPoint x: 234, startPoint y: 354, endPoint x: 344, endPoint y: 375, distance: 111.9
click at [344, 387] on div "MAVIN GLOBAL HOLDINGS LIMITED 01003448899 P047LU DIVINE IKUBOR, DIVINE IKUBOR" at bounding box center [612, 411] width 797 height 49
copy span "MAVIN GLOBAL HOLDINGS LIMITED"
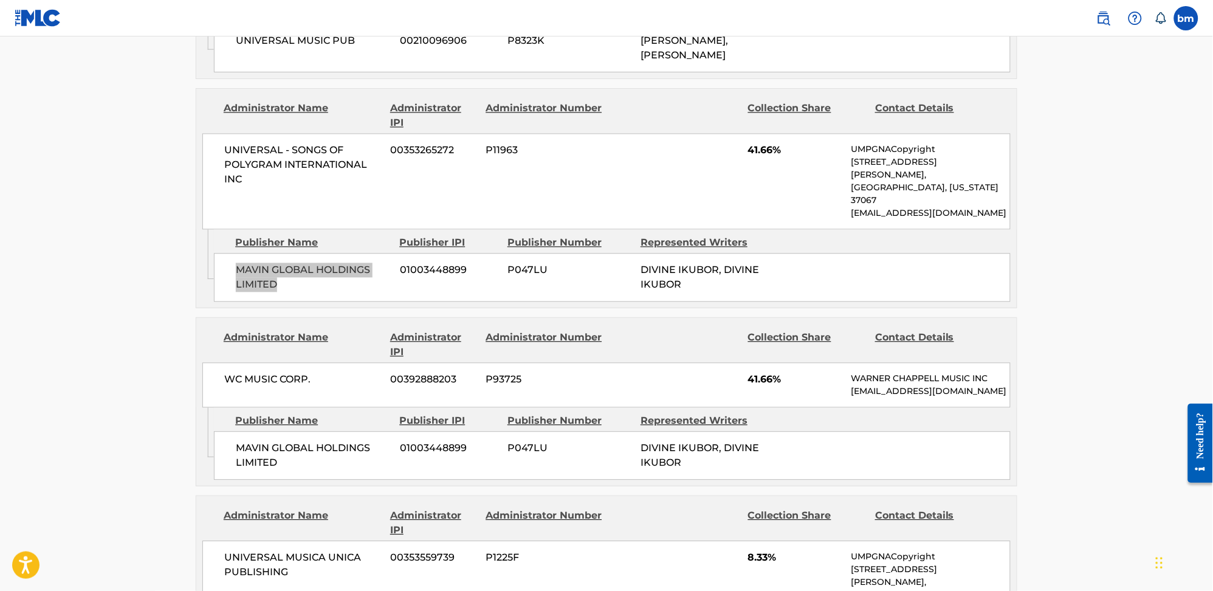
scroll to position [810, 0]
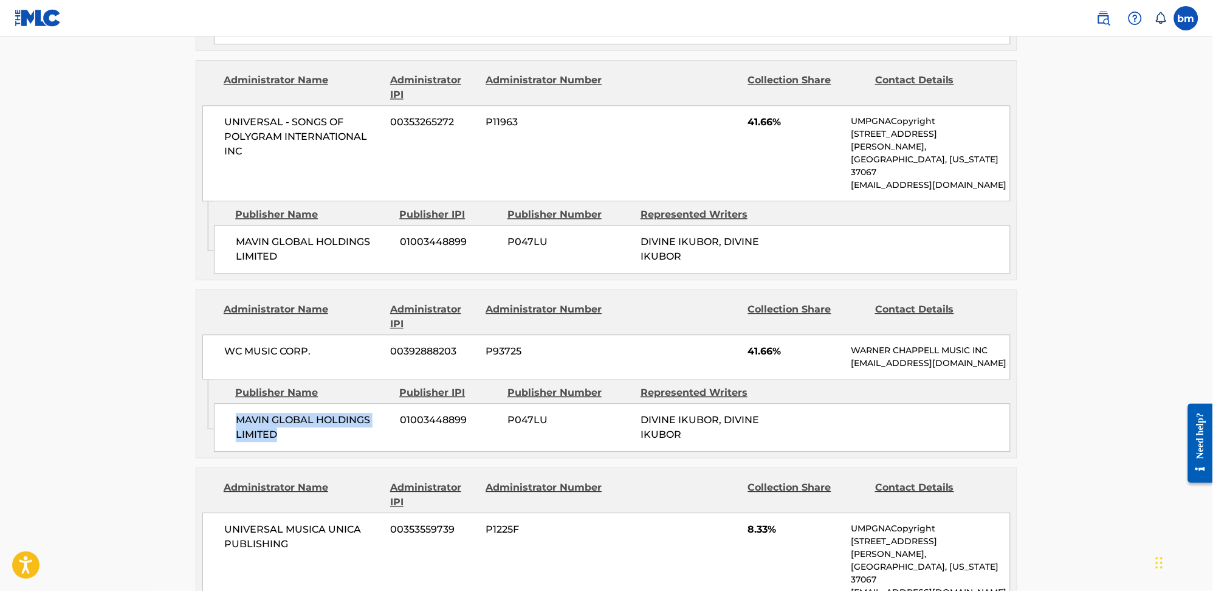
drag, startPoint x: 230, startPoint y: 388, endPoint x: 304, endPoint y: 400, distance: 75.1
click at [304, 403] on div "MAVIN GLOBAL HOLDINGS LIMITED 01003448899 P047LU DIVINE IKUBOR, DIVINE IKUBOR" at bounding box center [612, 427] width 797 height 49
copy span "MAVIN GLOBAL HOLDINGS LIMITED"
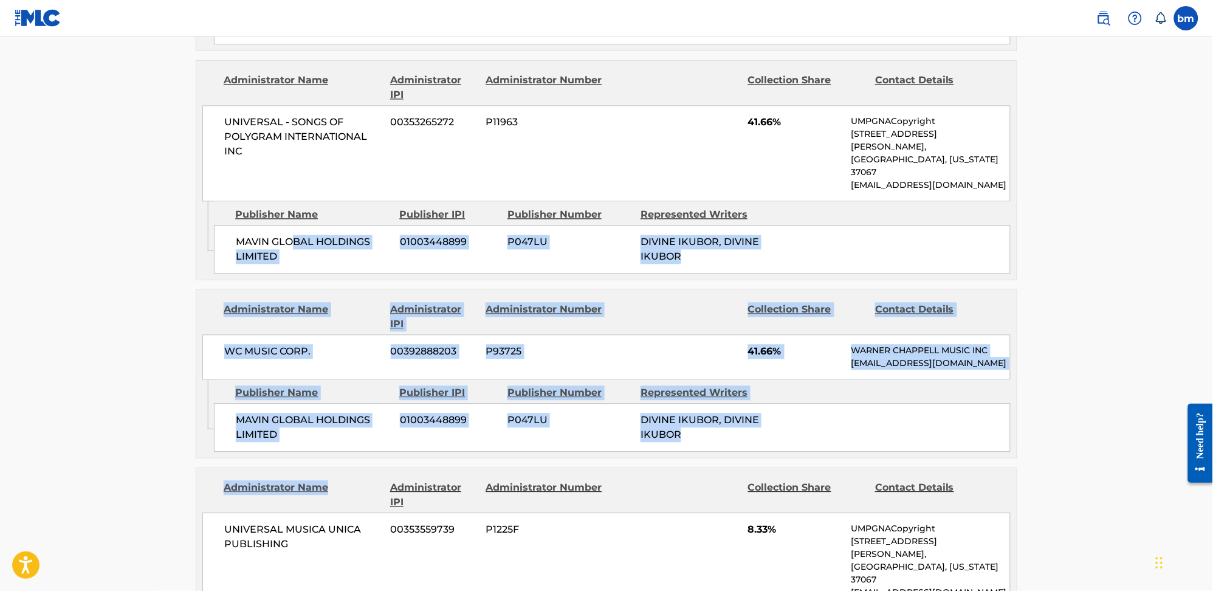
drag, startPoint x: 294, startPoint y: 188, endPoint x: 348, endPoint y: 433, distance: 251.2
click at [348, 433] on div "Publishers (4) Total shares: 99.98 % Administrator Name Administrator IPI Admin…" at bounding box center [606, 243] width 821 height 918
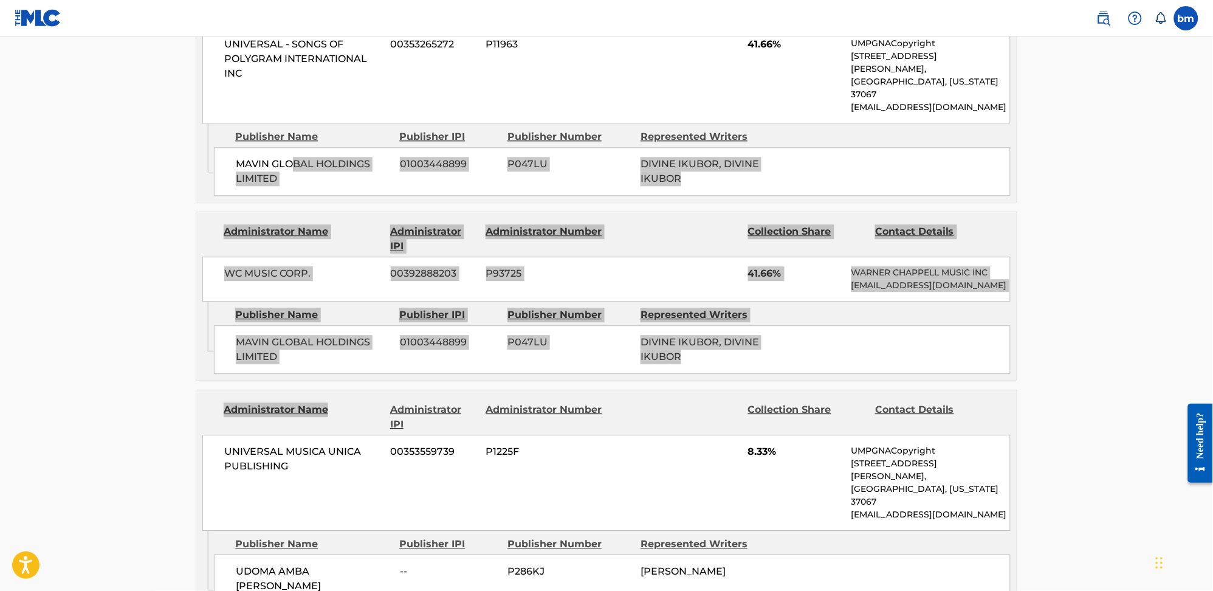
scroll to position [1053, 0]
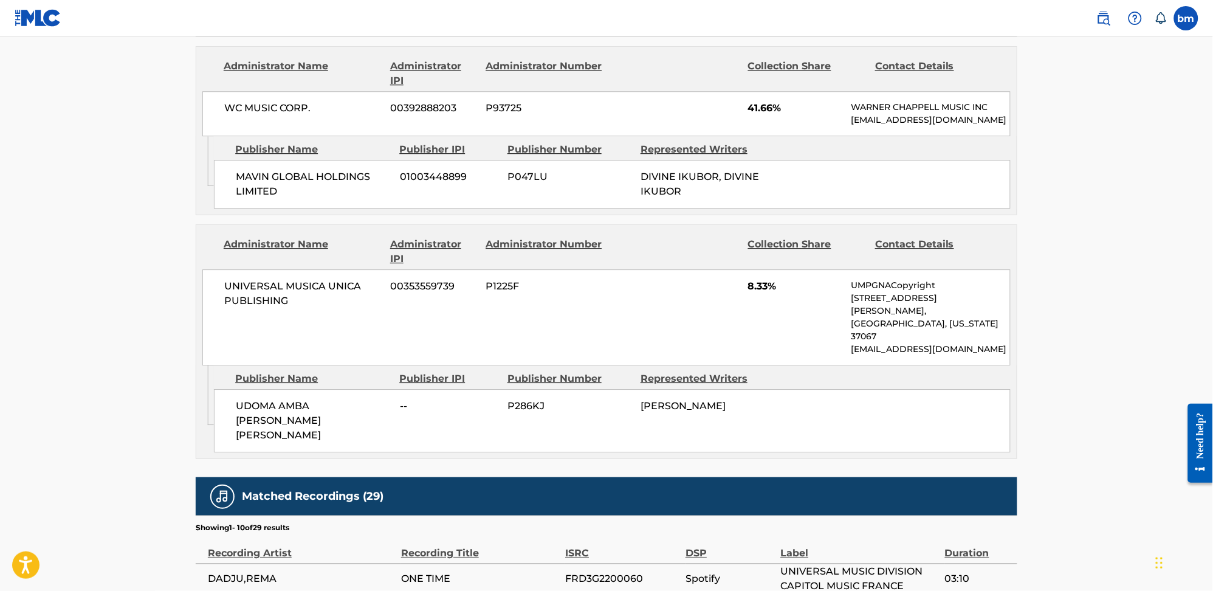
click at [231, 371] on div "Publisher Name Publisher IPI Publisher Number Represented Writers" at bounding box center [612, 378] width 797 height 15
drag, startPoint x: 228, startPoint y: 358, endPoint x: 411, endPoint y: 354, distance: 182.9
click at [411, 389] on div "UDOMA AMBA PETER KELVIN -- P286KJ KELVIN PETERS" at bounding box center [612, 420] width 797 height 63
copy div "UDOMA AMBA PETER KELVIN --"
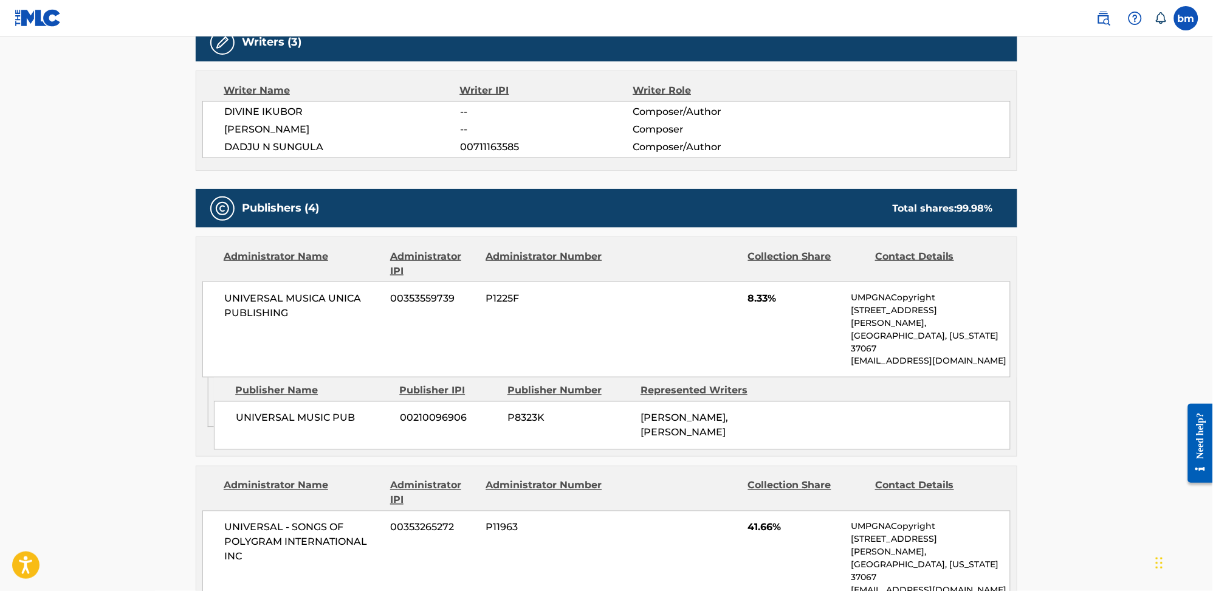
scroll to position [0, 0]
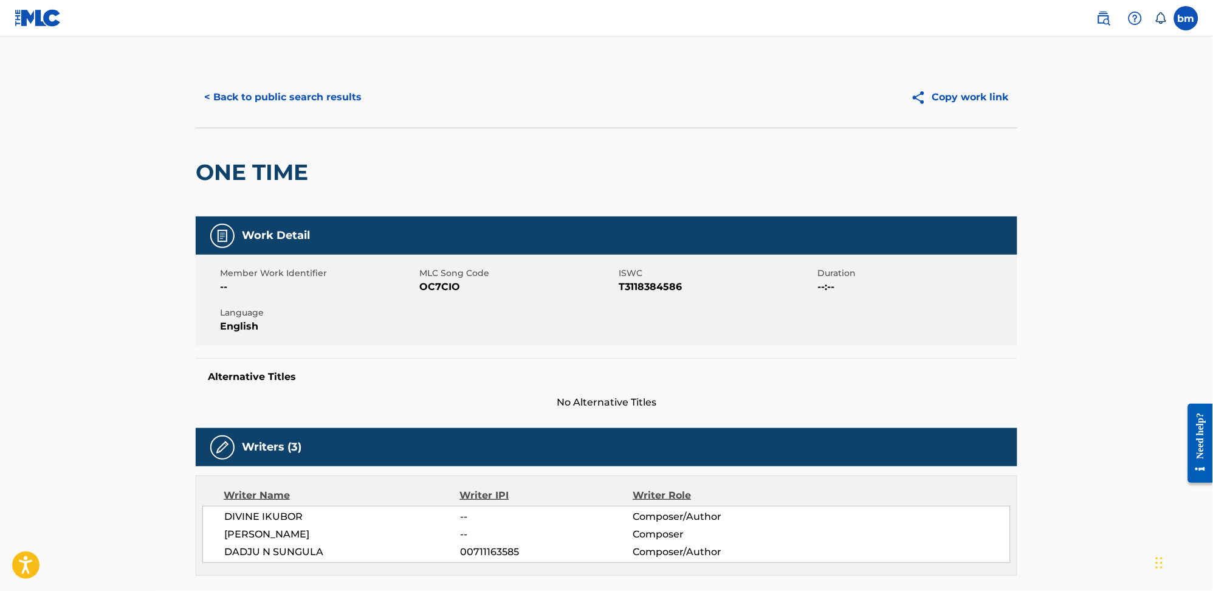
drag, startPoint x: 451, startPoint y: 295, endPoint x: 448, endPoint y: 283, distance: 12.5
click at [451, 295] on div "Member Work Identifier -- MLC Song Code OC7CIO ISWC T3118384586 Duration --:-- …" at bounding box center [606, 300] width 821 height 91
click at [448, 283] on span "OC7CIO" at bounding box center [517, 286] width 196 height 15
click at [445, 283] on span "OC7CIO" at bounding box center [517, 286] width 196 height 15
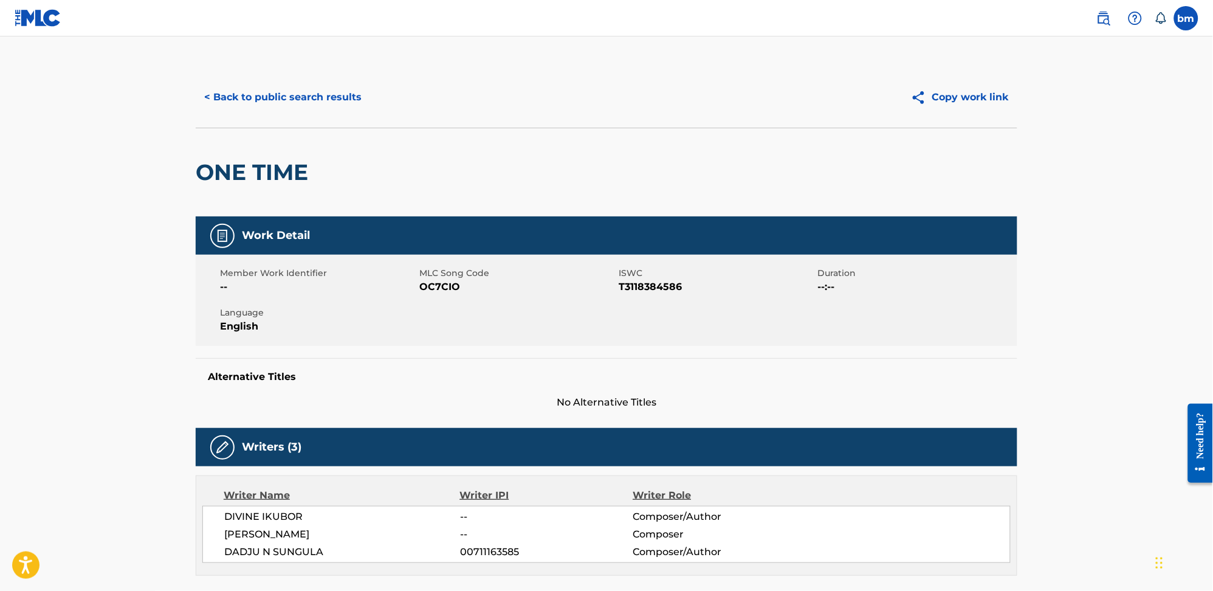
click at [424, 288] on span "OC7CIO" at bounding box center [517, 286] width 196 height 15
copy span "OC7CIO"
click at [294, 97] on button "< Back to public search results" at bounding box center [283, 97] width 174 height 30
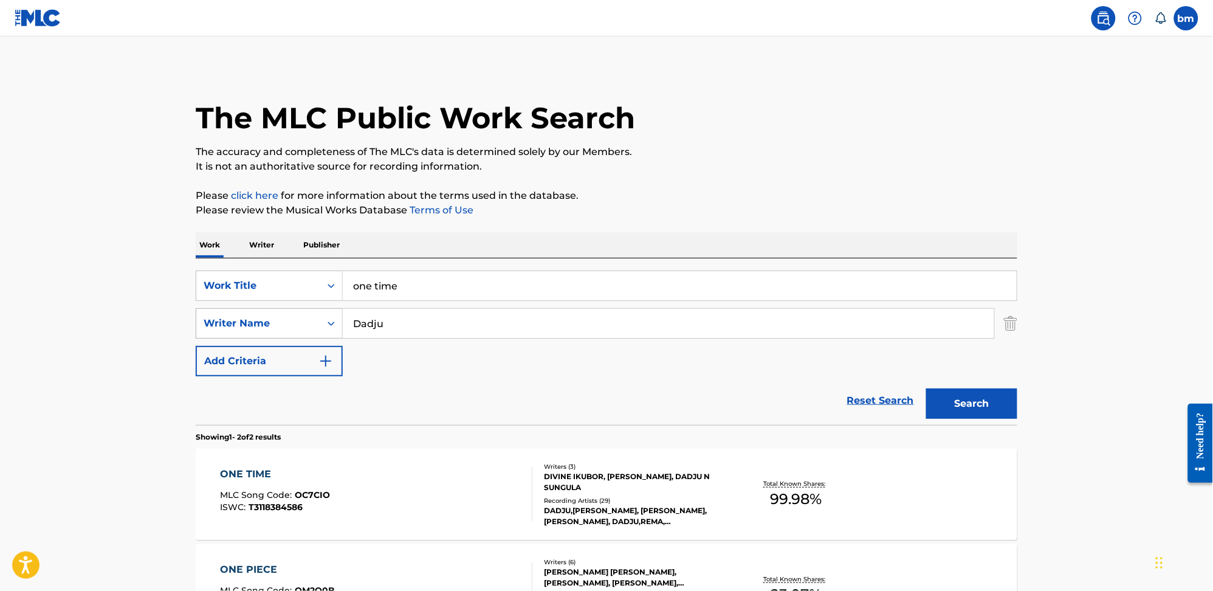
drag, startPoint x: 421, startPoint y: 314, endPoint x: 293, endPoint y: 318, distance: 127.7
click at [294, 318] on div "SearchWithCriteria0a0e701f-ca9e-47ac-9cf9-803f61fd4abd Writer Name Dadju" at bounding box center [606, 323] width 821 height 30
paste input "Big TomChuloDavy OneFranglish"
type input "Big TomChuloDavy OneFranglish"
drag, startPoint x: 496, startPoint y: 275, endPoint x: 295, endPoint y: 298, distance: 202.4
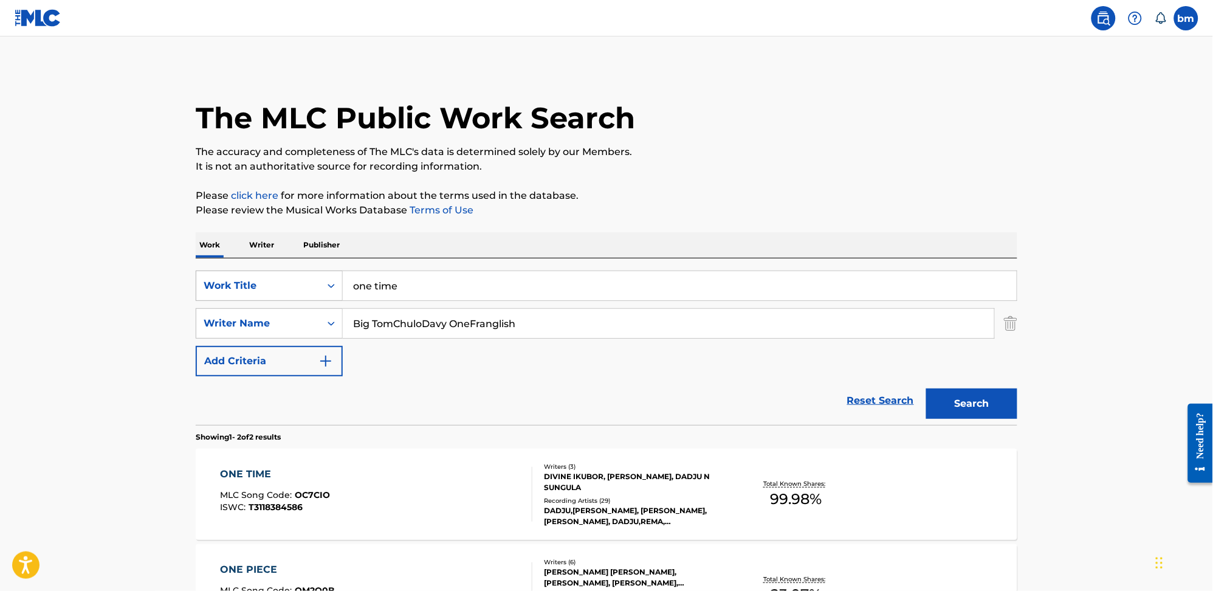
click at [280, 293] on div "SearchWithCriteria0546d917-5ab8-4d01-bea1-451668e671c7 Work Title one time" at bounding box center [606, 285] width 821 height 30
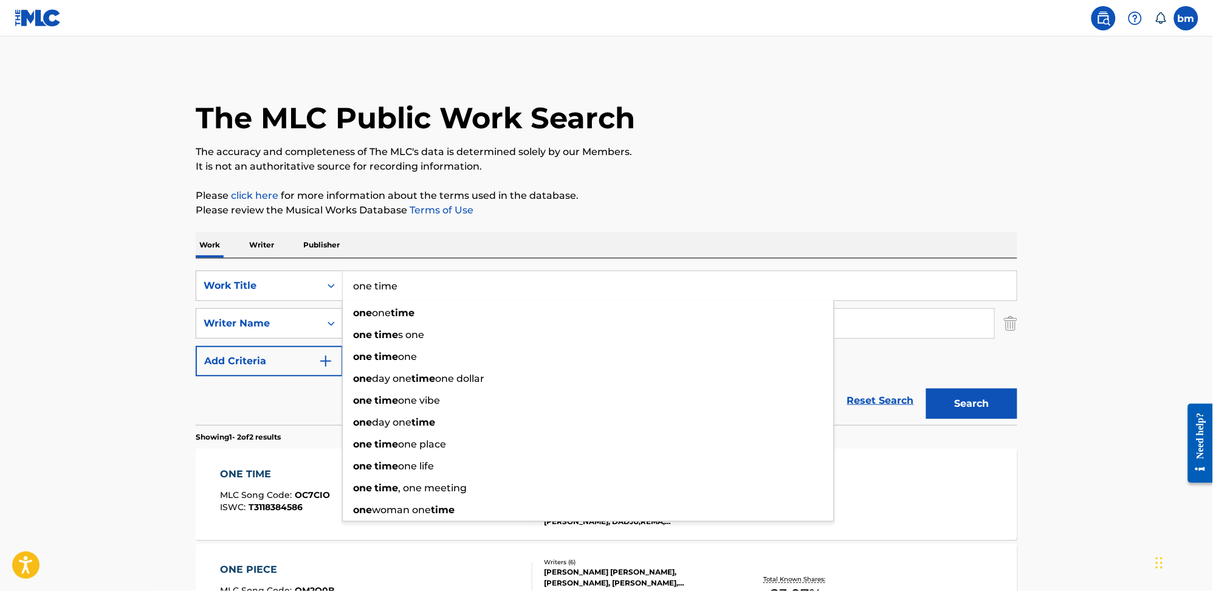
paste input "Bolingo Franglish"
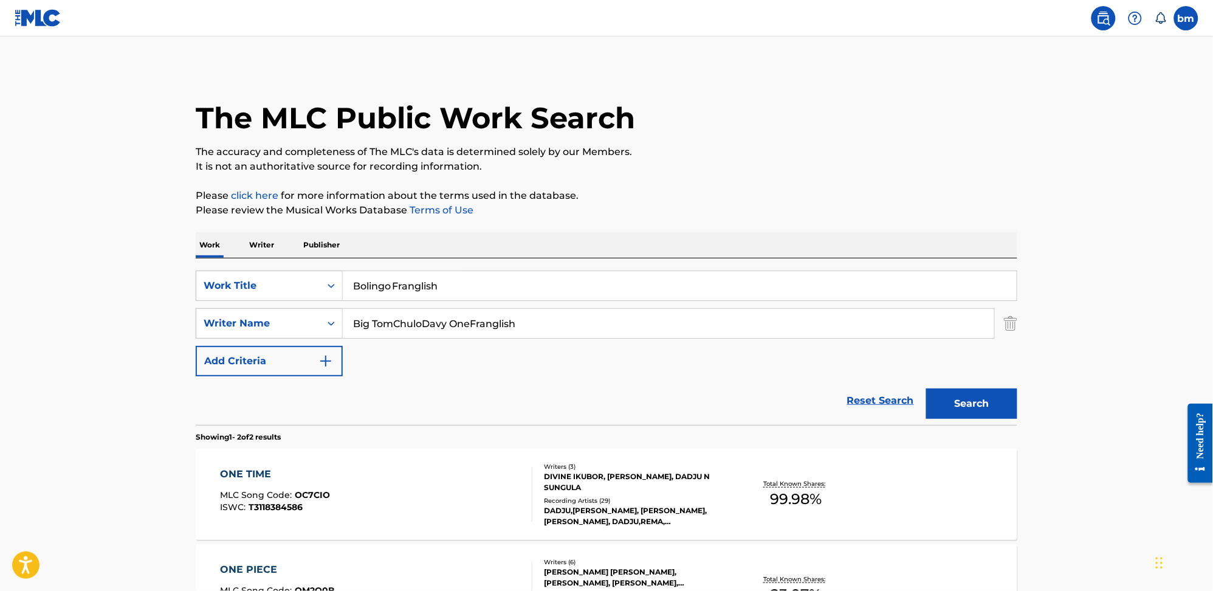
drag, startPoint x: 394, startPoint y: 280, endPoint x: 793, endPoint y: 177, distance: 411.6
click at [741, 218] on div "The MLC Public Work Search The accuracy and completeness of The MLC's data is d…" at bounding box center [606, 379] width 851 height 625
type input "Bolingo"
click at [778, 140] on div "The MLC Public Work Search" at bounding box center [606, 111] width 821 height 89
drag, startPoint x: 390, startPoint y: 321, endPoint x: 895, endPoint y: 360, distance: 506.4
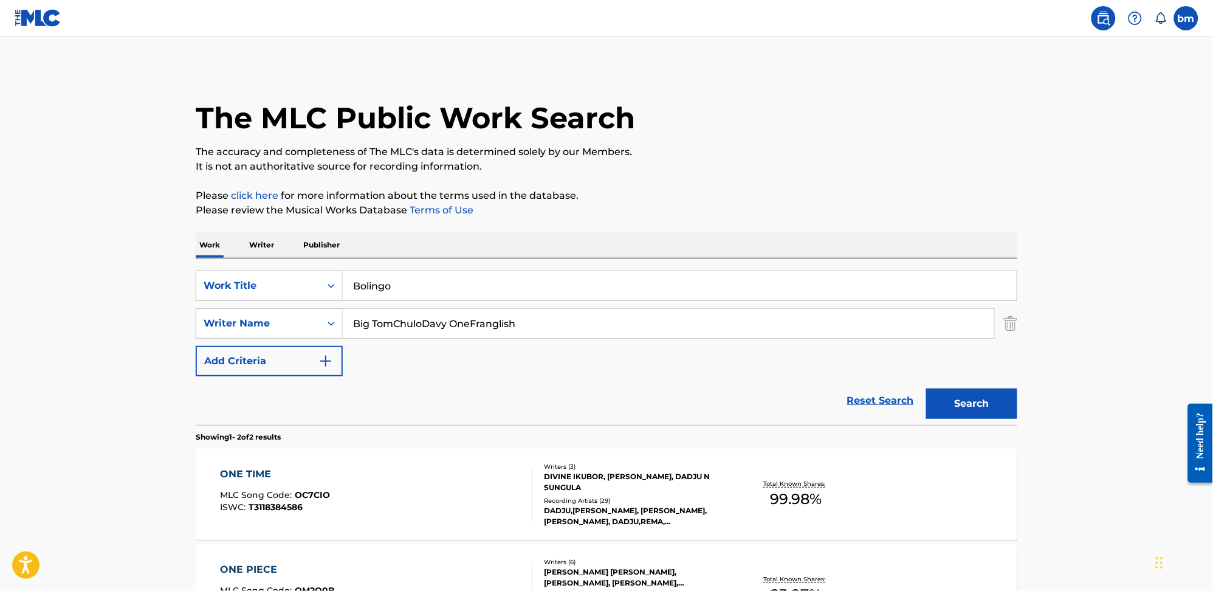
click at [894, 358] on div "SearchWithCriteria0546d917-5ab8-4d01-bea1-451668e671c7 Work Title Bolingo Searc…" at bounding box center [606, 323] width 821 height 106
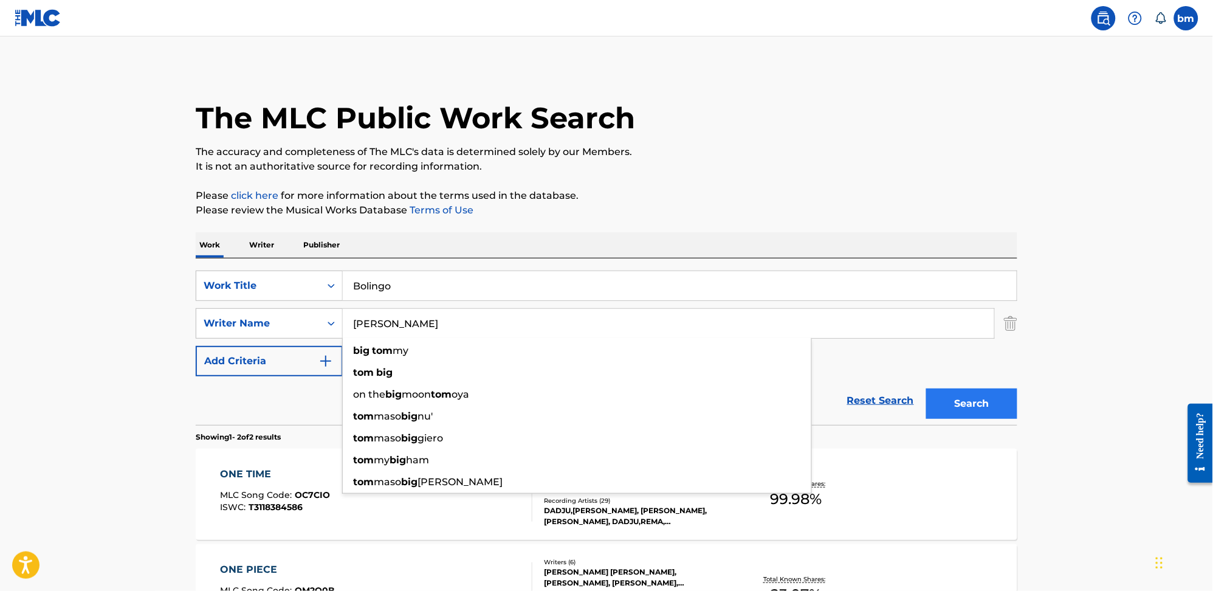
drag, startPoint x: 989, startPoint y: 387, endPoint x: 987, endPoint y: 394, distance: 7.7
click at [987, 392] on div "Search" at bounding box center [968, 400] width 97 height 49
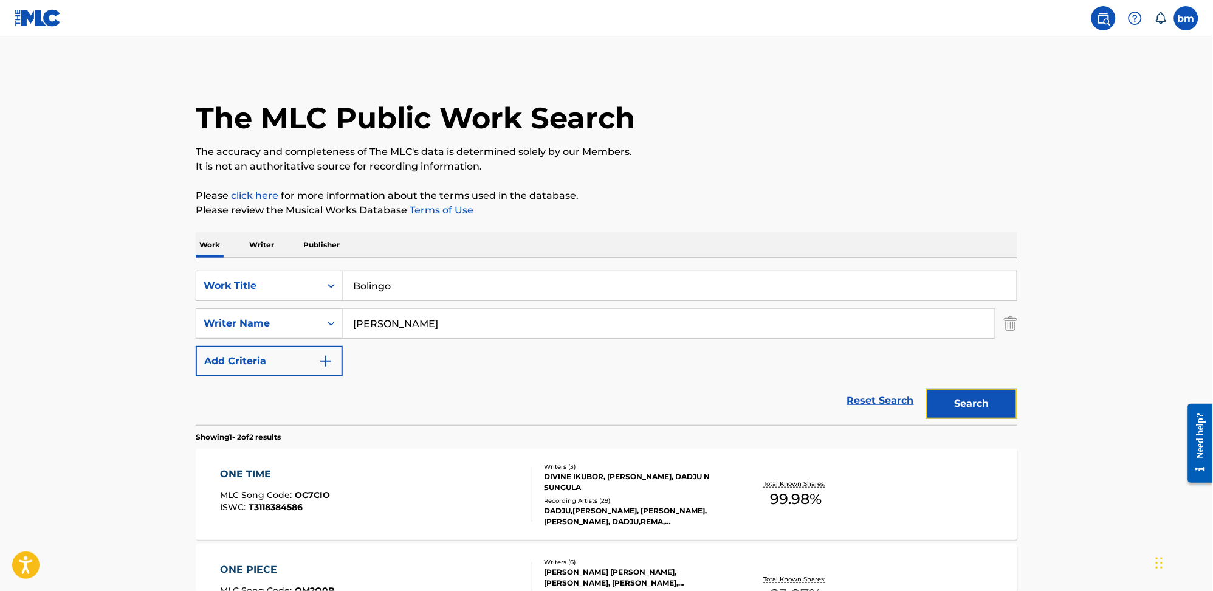
drag, startPoint x: 985, startPoint y: 401, endPoint x: 979, endPoint y: 407, distance: 9.0
click at [984, 402] on button "Search" at bounding box center [971, 403] width 91 height 30
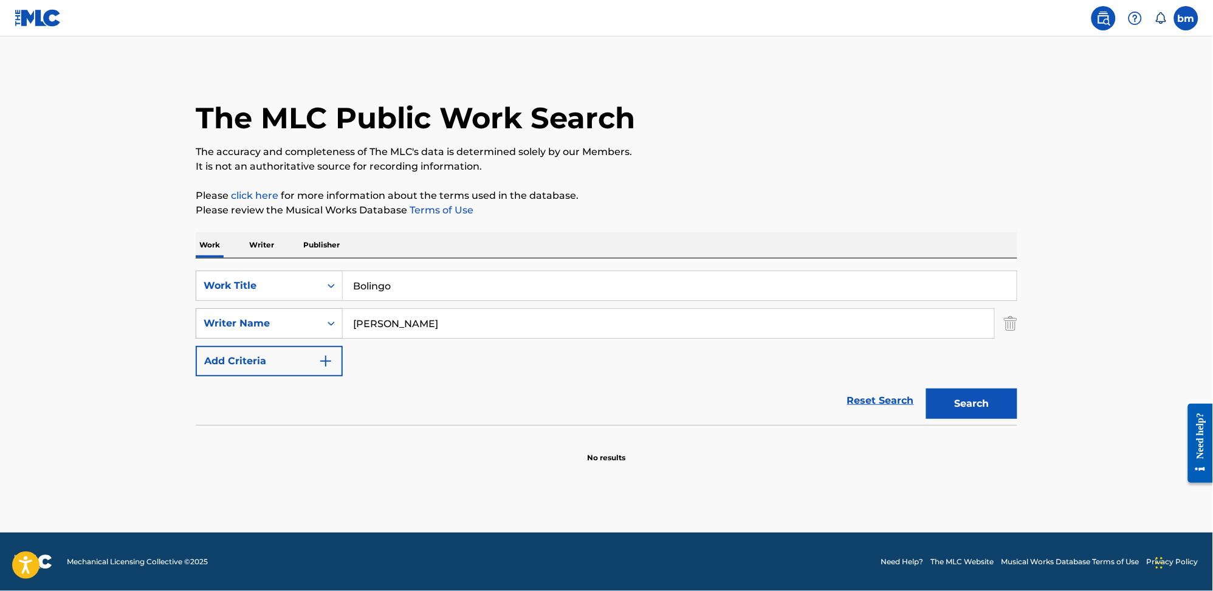
drag, startPoint x: 413, startPoint y: 329, endPoint x: 304, endPoint y: 334, distance: 108.9
click at [304, 334] on div "SearchWithCriteria0a0e701f-ca9e-47ac-9cf9-803f61fd4abd Writer Name Big Tom" at bounding box center [606, 323] width 821 height 30
paste input "ChuloDavy OneFranglish"
click at [424, 324] on input "ChuloDavy OneFranglish" at bounding box center [668, 323] width 651 height 29
drag, startPoint x: 383, startPoint y: 324, endPoint x: 848, endPoint y: 377, distance: 467.8
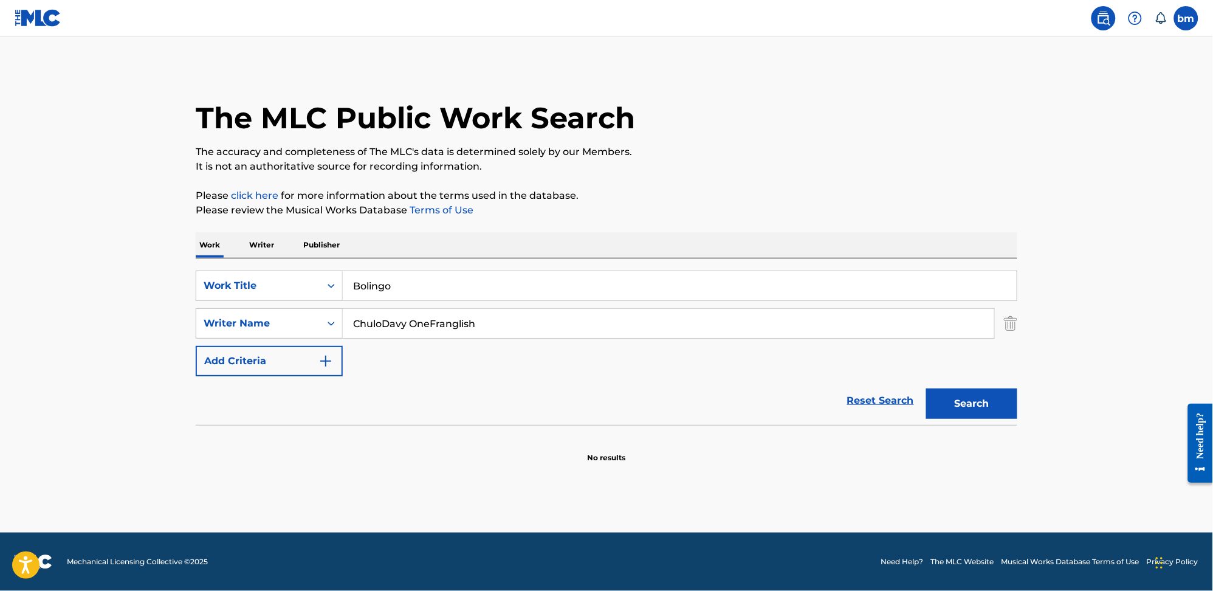
click at [826, 348] on div "SearchWithCriteria0546d917-5ab8-4d01-bea1-451668e671c7 Work Title Bolingo Searc…" at bounding box center [606, 323] width 821 height 106
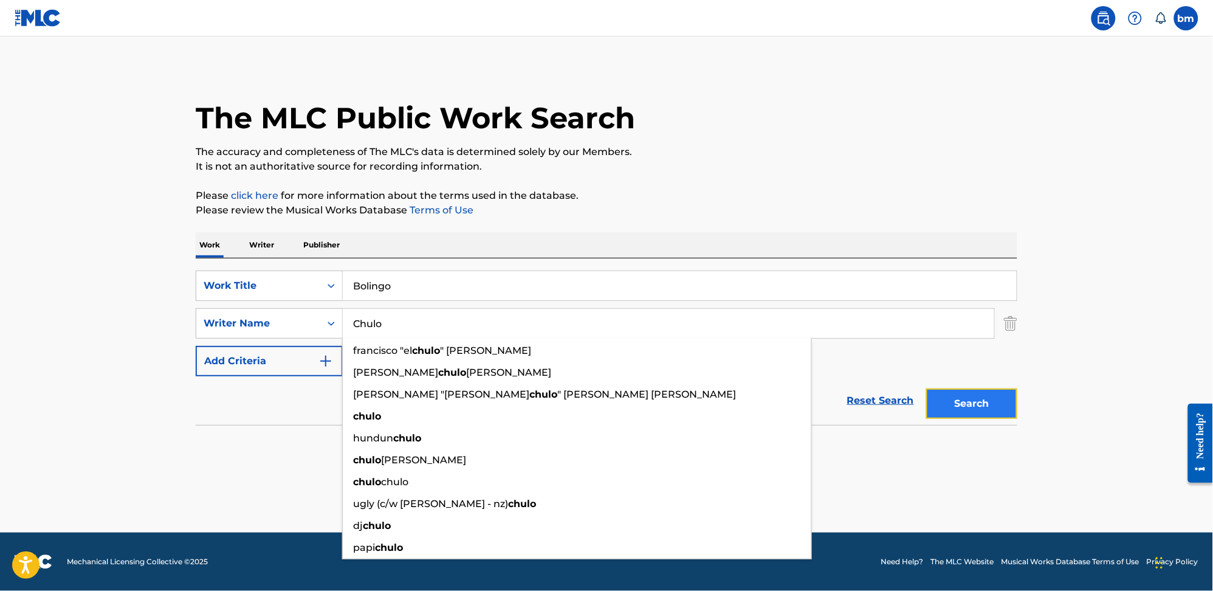
click at [976, 402] on button "Search" at bounding box center [971, 403] width 91 height 30
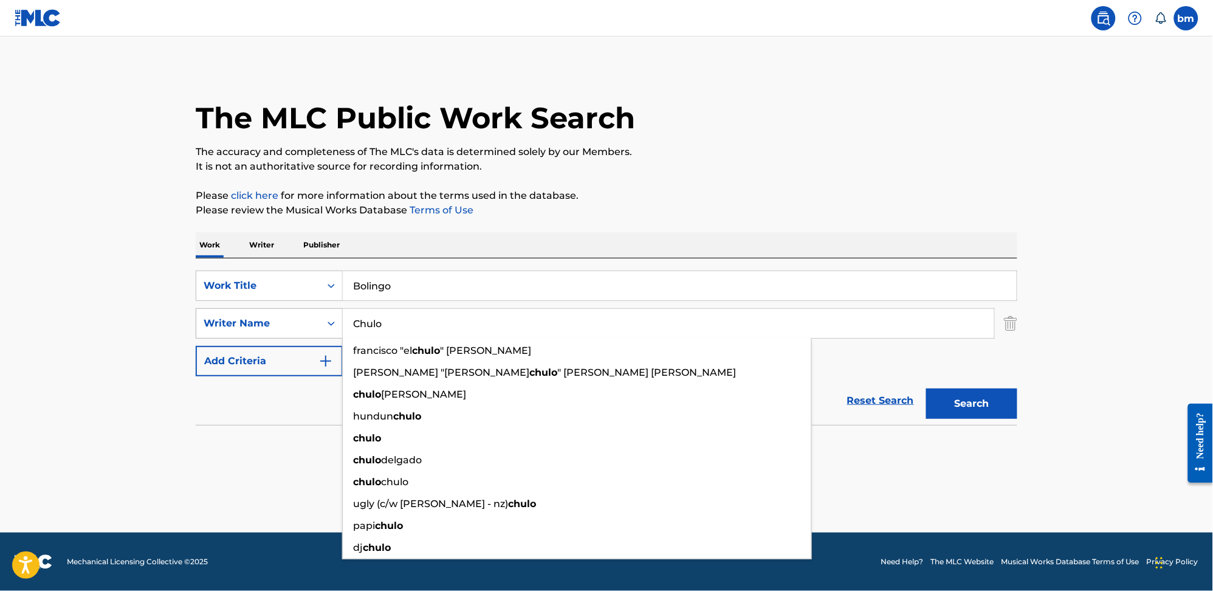
drag, startPoint x: 365, startPoint y: 312, endPoint x: 296, endPoint y: 314, distance: 68.7
click at [297, 314] on div "SearchWithCriteria0a0e701f-ca9e-47ac-9cf9-803f61fd4abd Writer Name Chulo franci…" at bounding box center [606, 323] width 821 height 30
paste input "Davy OneFranglish"
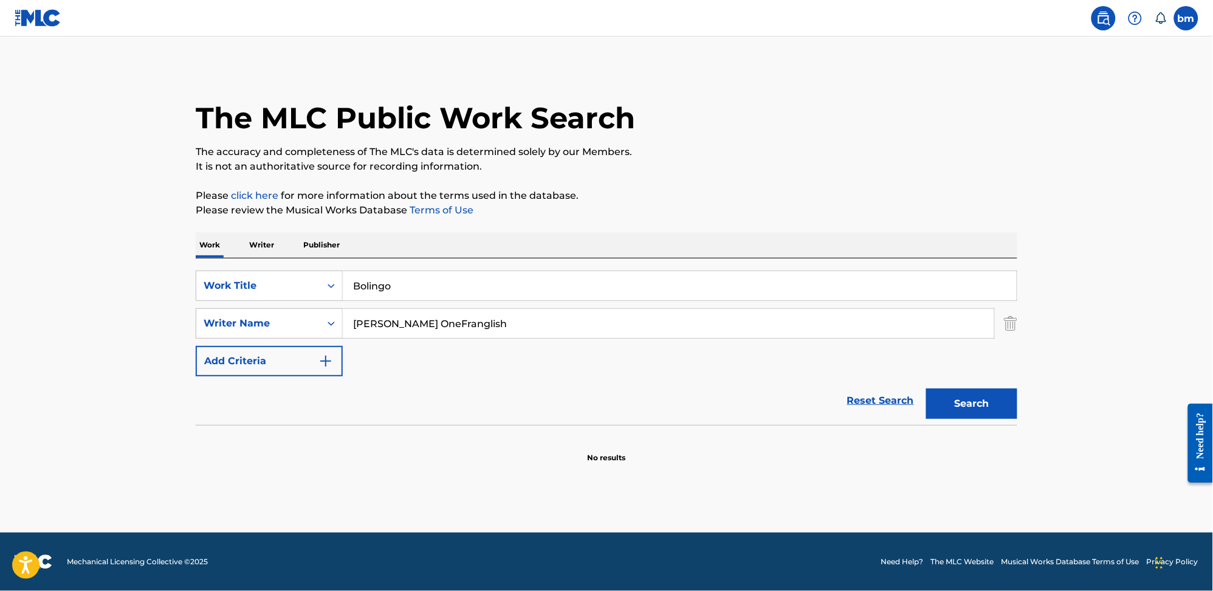
drag, startPoint x: 399, startPoint y: 316, endPoint x: 179, endPoint y: 335, distance: 220.7
click at [179, 335] on main "The MLC Public Work Search The accuracy and completeness of The MLC's data is d…" at bounding box center [606, 284] width 1213 height 496
click at [969, 400] on button "Search" at bounding box center [971, 403] width 91 height 30
drag, startPoint x: 470, startPoint y: 324, endPoint x: 275, endPoint y: 302, distance: 196.3
click at [259, 320] on div "SearchWithCriteria0a0e701f-ca9e-47ac-9cf9-803f61fd4abd Writer Name Franglish" at bounding box center [606, 323] width 821 height 30
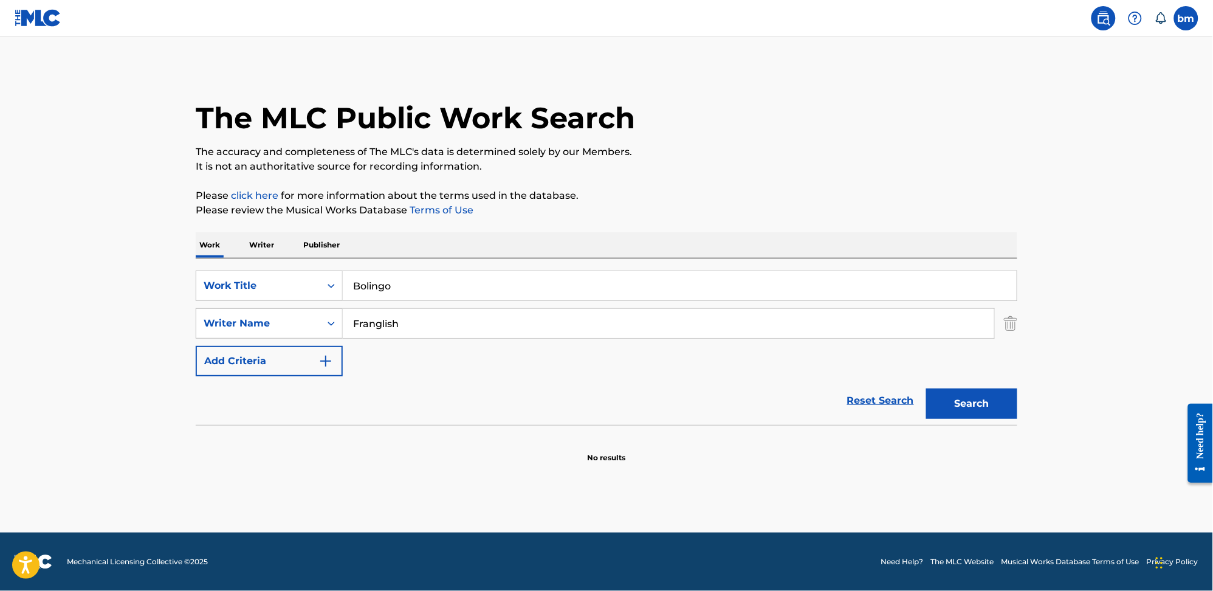
paste input "Davy One"
click at [999, 404] on button "Search" at bounding box center [971, 403] width 91 height 30
drag, startPoint x: 436, startPoint y: 339, endPoint x: 266, endPoint y: 332, distance: 170.9
click at [259, 334] on div "SearchWithCriteria0546d917-5ab8-4d01-bea1-451668e671c7 Work Title Bolingo Searc…" at bounding box center [606, 323] width 821 height 106
click at [442, 314] on input "Davy One" at bounding box center [668, 323] width 651 height 29
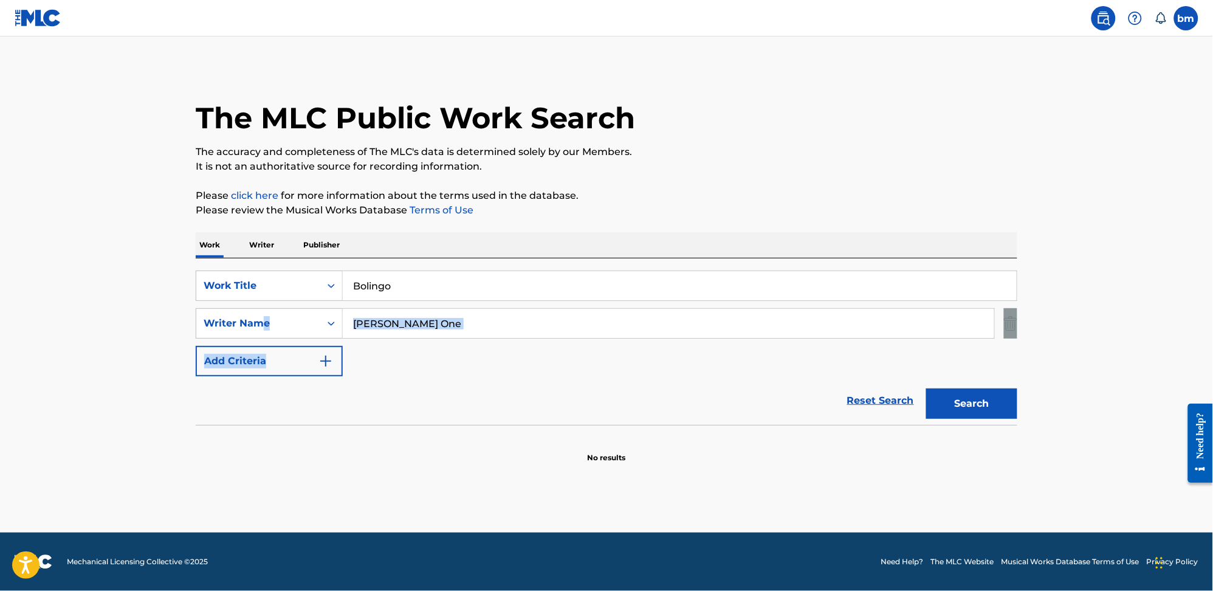
click at [481, 306] on div "SearchWithCriteria0546d917-5ab8-4d01-bea1-451668e671c7 Work Title Bolingo Searc…" at bounding box center [606, 323] width 821 height 106
drag, startPoint x: 461, startPoint y: 324, endPoint x: 293, endPoint y: 325, distance: 167.7
click at [293, 325] on div "SearchWithCriteria0a0e701f-ca9e-47ac-9cf9-803f61fd4abd Writer Name Davy One" at bounding box center [606, 323] width 821 height 30
paste input "King Billy"
type input "King Billy"
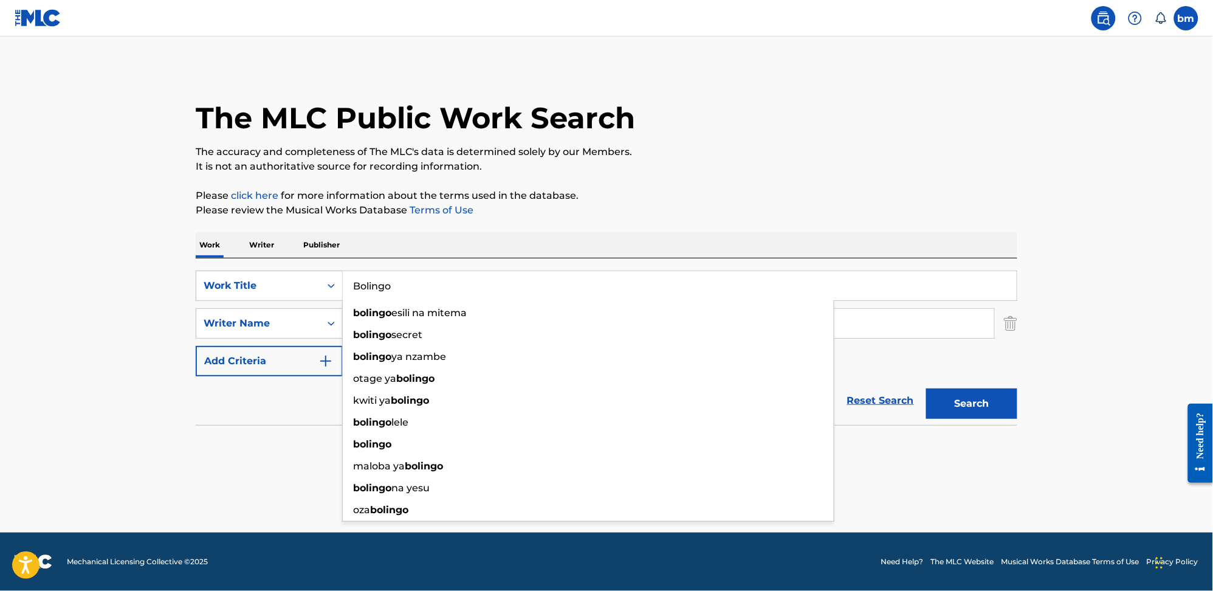
drag, startPoint x: 455, startPoint y: 295, endPoint x: 287, endPoint y: 303, distance: 167.9
click at [287, 303] on div "SearchWithCriteria0546d917-5ab8-4d01-bea1-451668e671c7 Work Title Bolingo bolin…" at bounding box center [606, 323] width 821 height 106
paste input "Lacklustre Limousine King Billy"
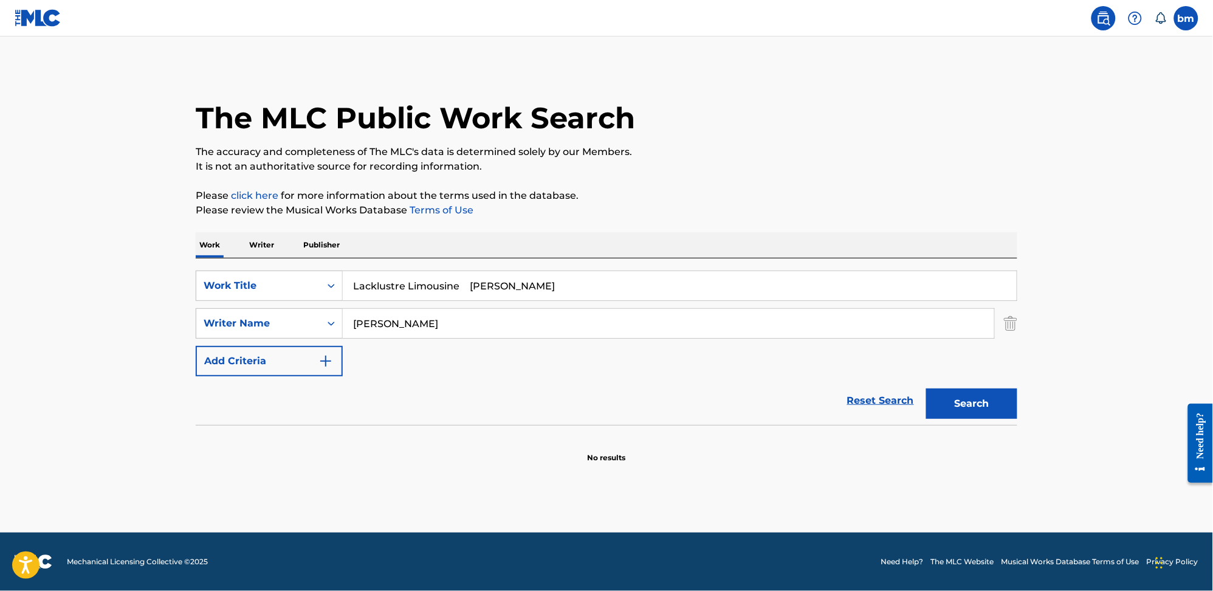
drag, startPoint x: 468, startPoint y: 287, endPoint x: 926, endPoint y: 291, distance: 457.5
click at [926, 295] on input "Lacklustre Limousine King Billy" at bounding box center [680, 285] width 674 height 29
type input "Lacklustre Limousine"
click at [870, 214] on p "Please review the Musical Works Database Terms of Use" at bounding box center [606, 210] width 821 height 15
click at [967, 397] on button "Search" at bounding box center [971, 403] width 91 height 30
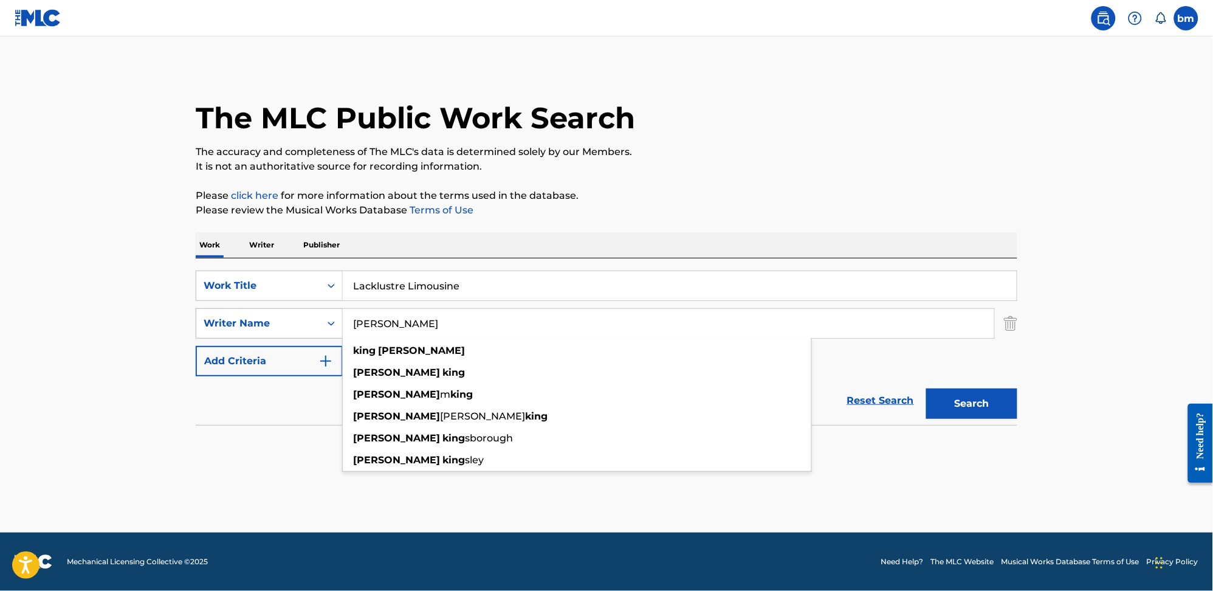
drag, startPoint x: 432, startPoint y: 317, endPoint x: 275, endPoint y: 320, distance: 156.8
click at [275, 320] on div "SearchWithCriteria0a0e701f-ca9e-47ac-9cf9-803f61fd4abd Writer Name King Billy k…" at bounding box center [606, 323] width 821 height 30
paste input "Bethan LeadleyElyar AfshariWill Talbot"
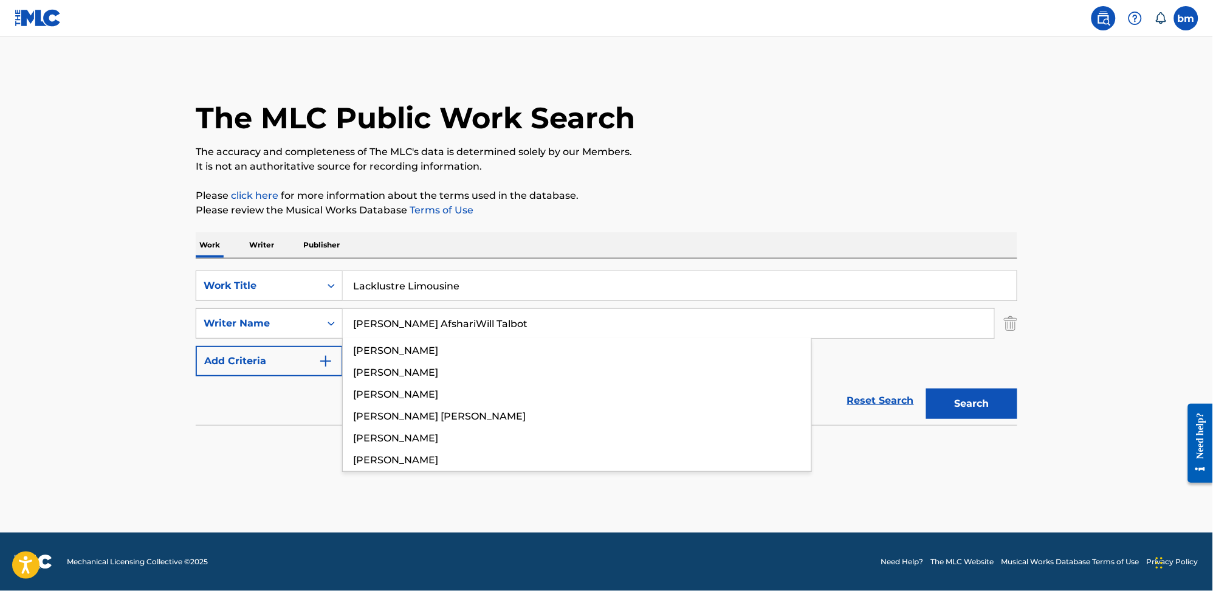
type input "Bethan LeadleyElyar AfshariWill Talbot"
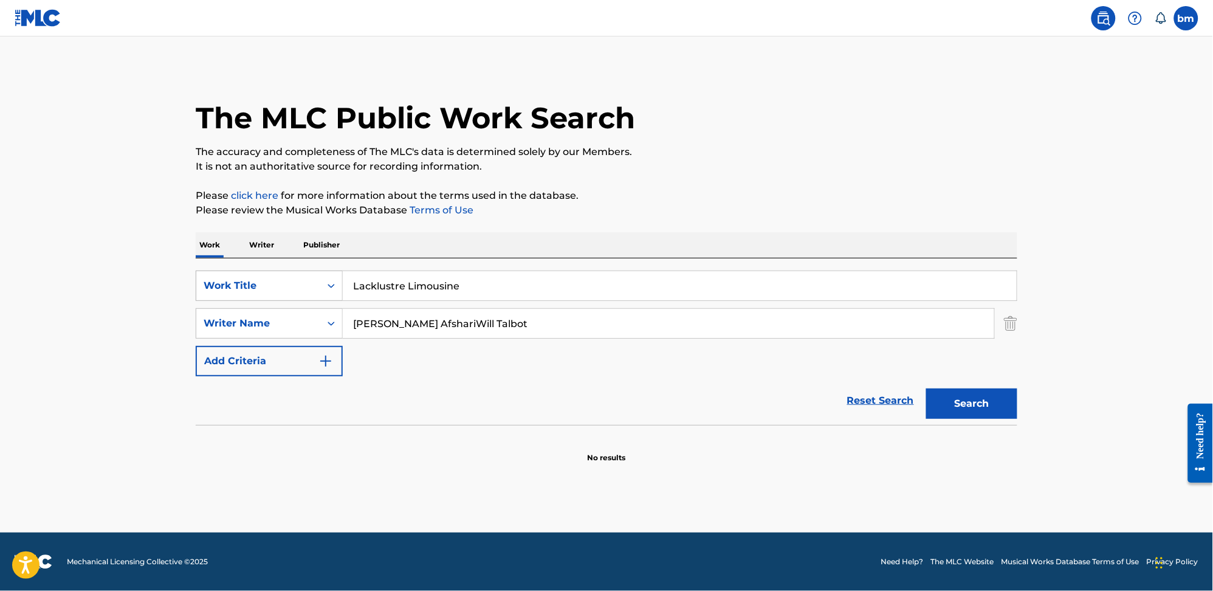
drag, startPoint x: 488, startPoint y: 281, endPoint x: 248, endPoint y: 287, distance: 240.1
click at [248, 287] on div "SearchWithCriteria0546d917-5ab8-4d01-bea1-451668e671c7 Work Title Lacklustre Li…" at bounding box center [606, 285] width 821 height 30
paste input "ove for the Last Time Leadley"
drag, startPoint x: 465, startPoint y: 287, endPoint x: 871, endPoint y: 109, distance: 442.6
click at [876, 202] on div "The MLC Public Work Search The accuracy and completeness of The MLC's data is d…" at bounding box center [606, 265] width 851 height 396
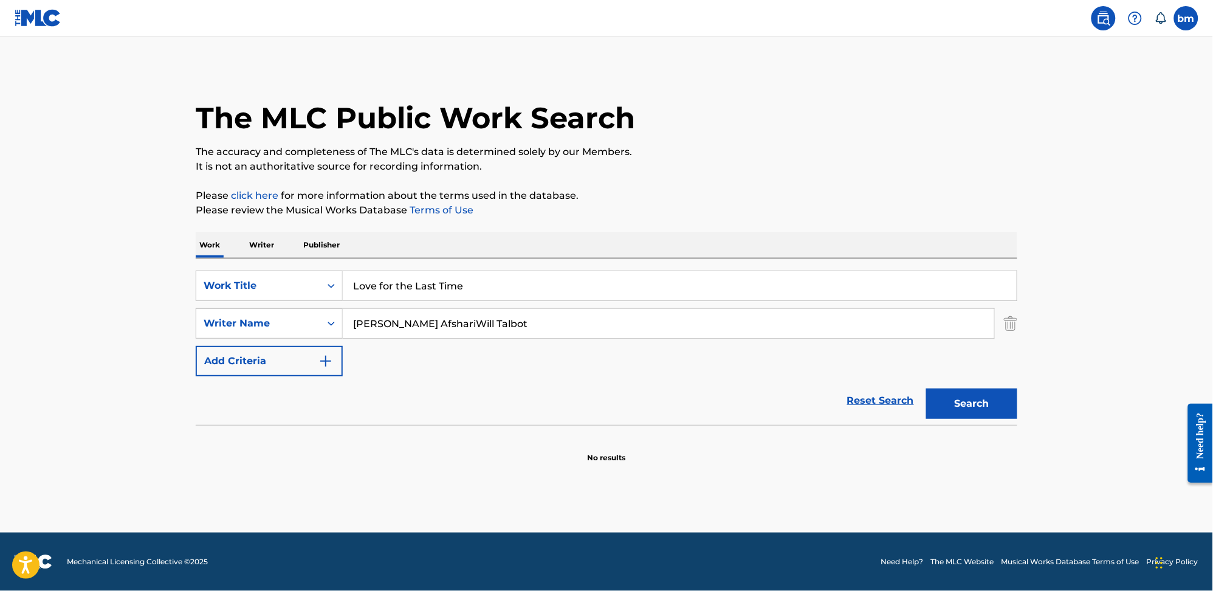
type input "Love for the Last Time"
click at [870, 109] on div "The MLC Public Work Search" at bounding box center [606, 111] width 821 height 89
drag, startPoint x: 428, startPoint y: 323, endPoint x: 938, endPoint y: 385, distance: 513.5
click at [926, 375] on div "SearchWithCriteria0546d917-5ab8-4d01-bea1-451668e671c7 Work Title Love for the …" at bounding box center [606, 323] width 821 height 106
click at [962, 401] on button "Search" at bounding box center [971, 403] width 91 height 30
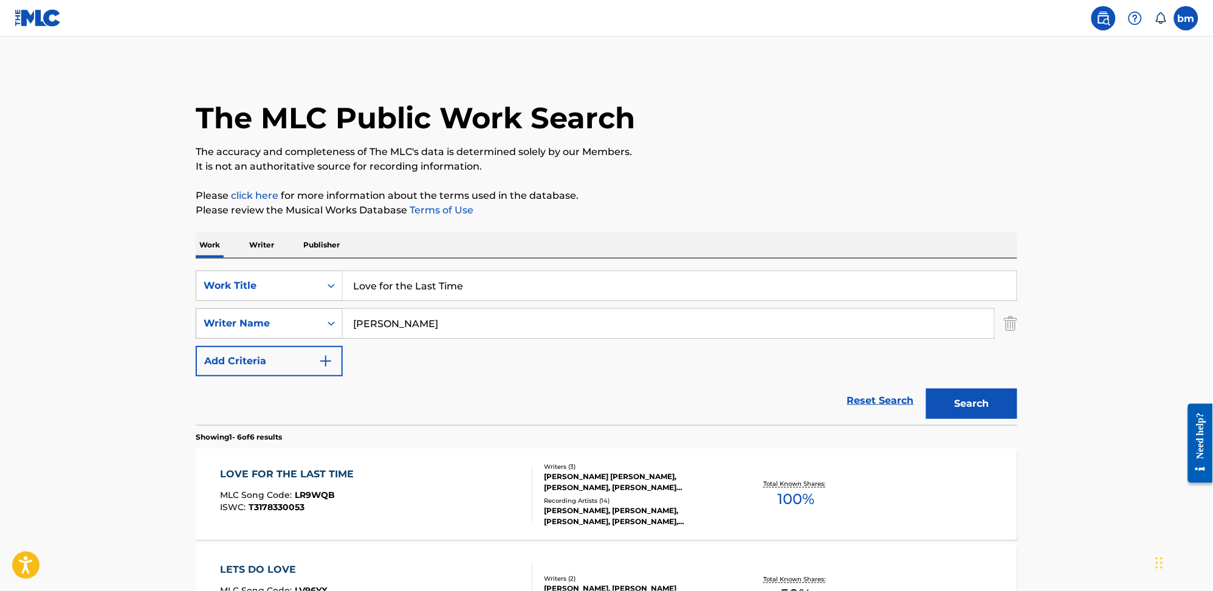
drag, startPoint x: 509, startPoint y: 324, endPoint x: 335, endPoint y: 324, distance: 173.8
click at [335, 324] on div "SearchWithCriteria0a0e701f-ca9e-47ac-9cf9-803f61fd4abd Writer Name Bethan Leadl…" at bounding box center [606, 323] width 821 height 30
paste input "Elyar AfshariWill Talbot"
type input "Elyar AfshariWill Talbot"
click at [450, 504] on div "LOVE FOR THE LAST TIME MLC Song Code : LR9WQB ISWC : T3178330053" at bounding box center [377, 494] width 312 height 55
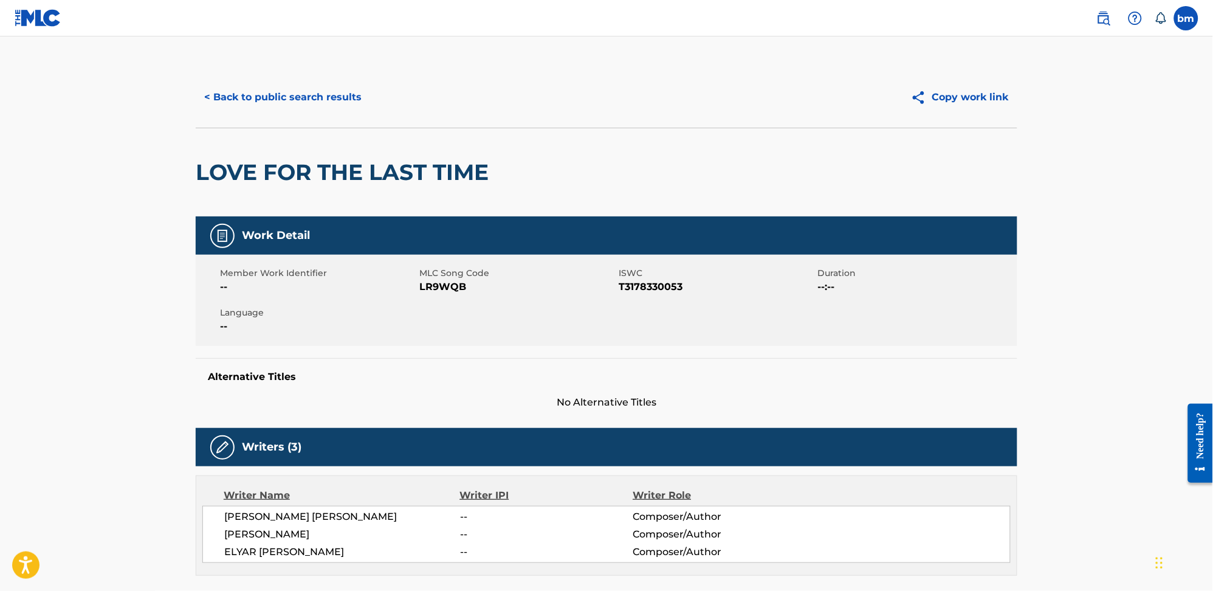
click at [444, 283] on span "LR9WQB" at bounding box center [517, 286] width 196 height 15
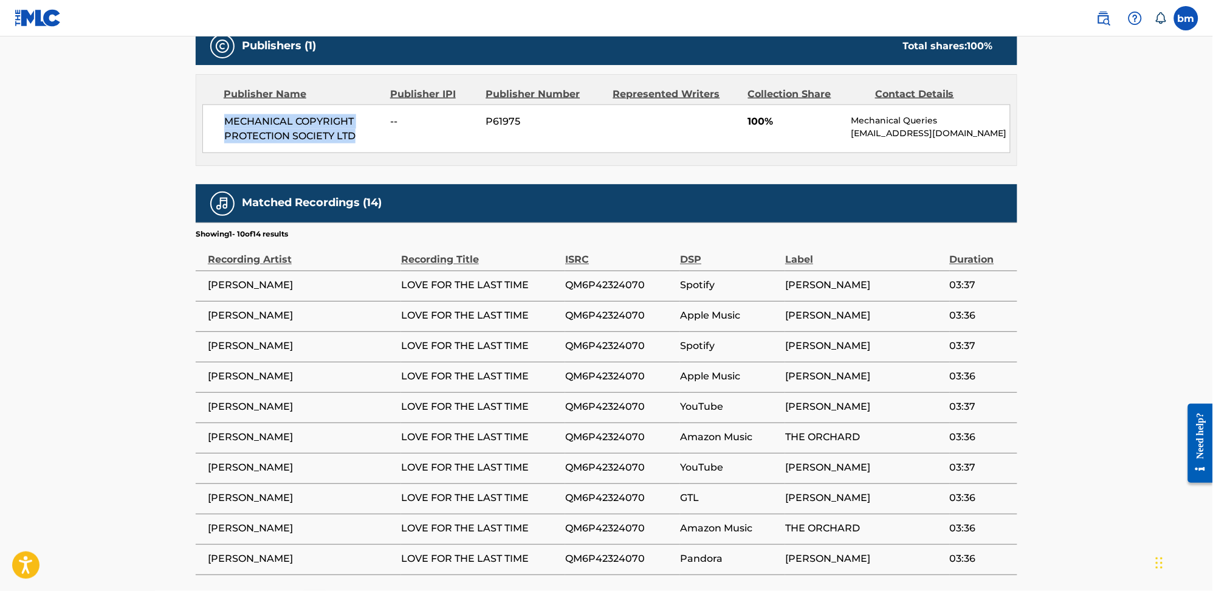
drag, startPoint x: 244, startPoint y: 128, endPoint x: 372, endPoint y: 154, distance: 130.8
click at [372, 153] on div "MECHANICAL COPYRIGHT PROTECTION SOCIETY LTD -- P61975 100% Mechanical Queries m…" at bounding box center [606, 129] width 808 height 49
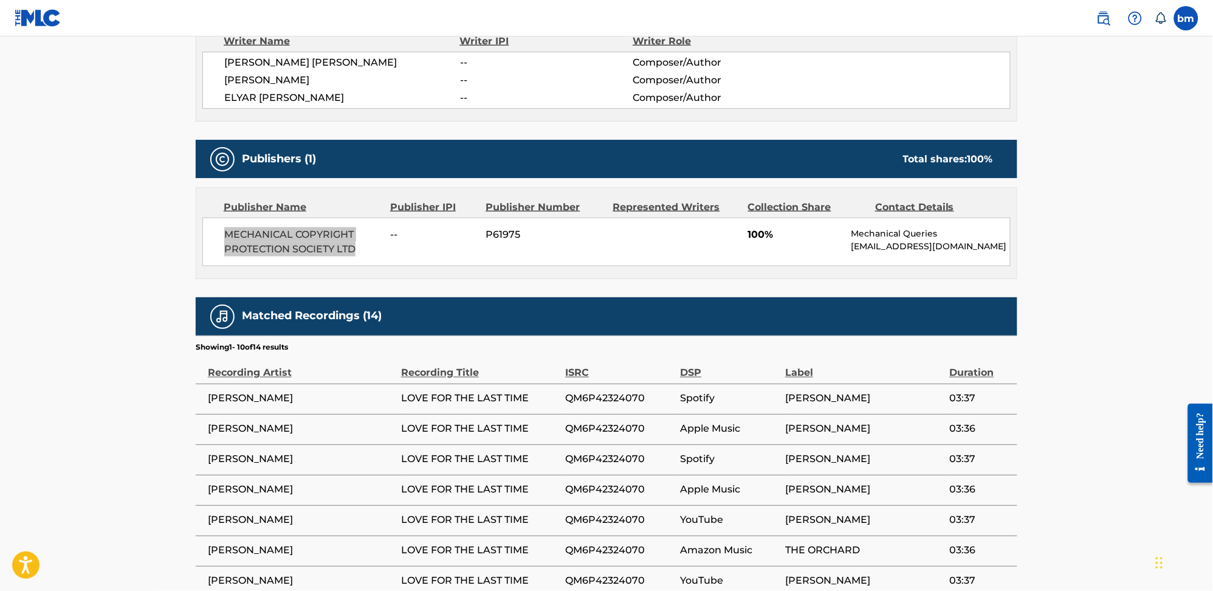
scroll to position [324, 0]
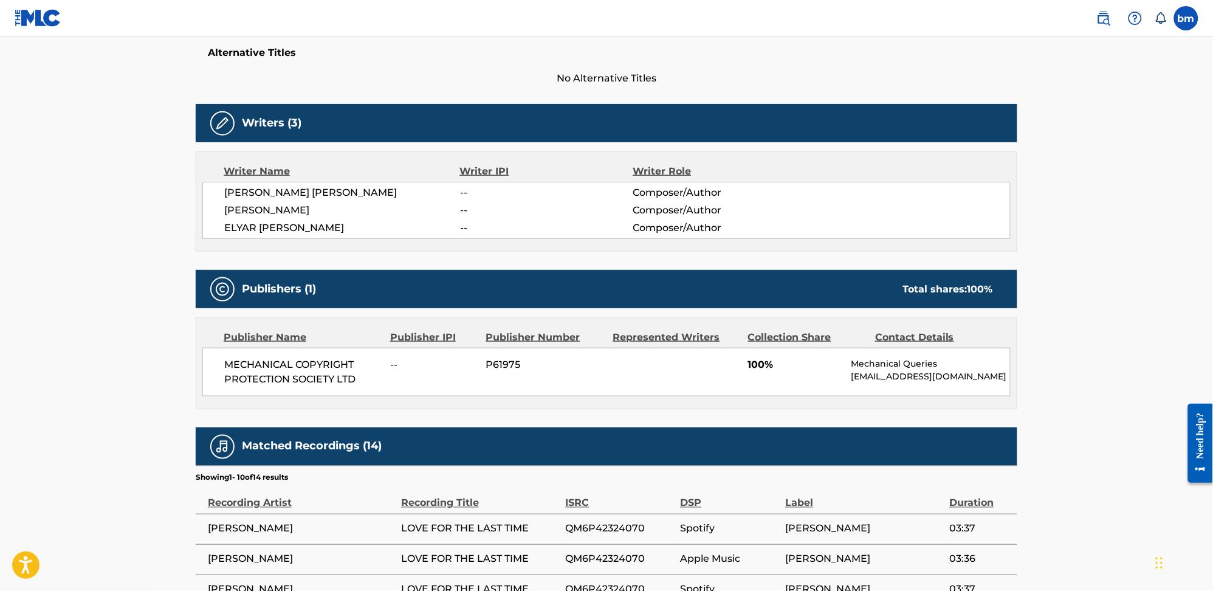
click at [253, 226] on span "ELYAR AFSHARI" at bounding box center [342, 228] width 236 height 15
click at [251, 227] on span "ELYAR AFSHARI" at bounding box center [342, 228] width 236 height 15
click at [272, 208] on span "BETHAN MARY LEADLEY" at bounding box center [342, 210] width 236 height 15
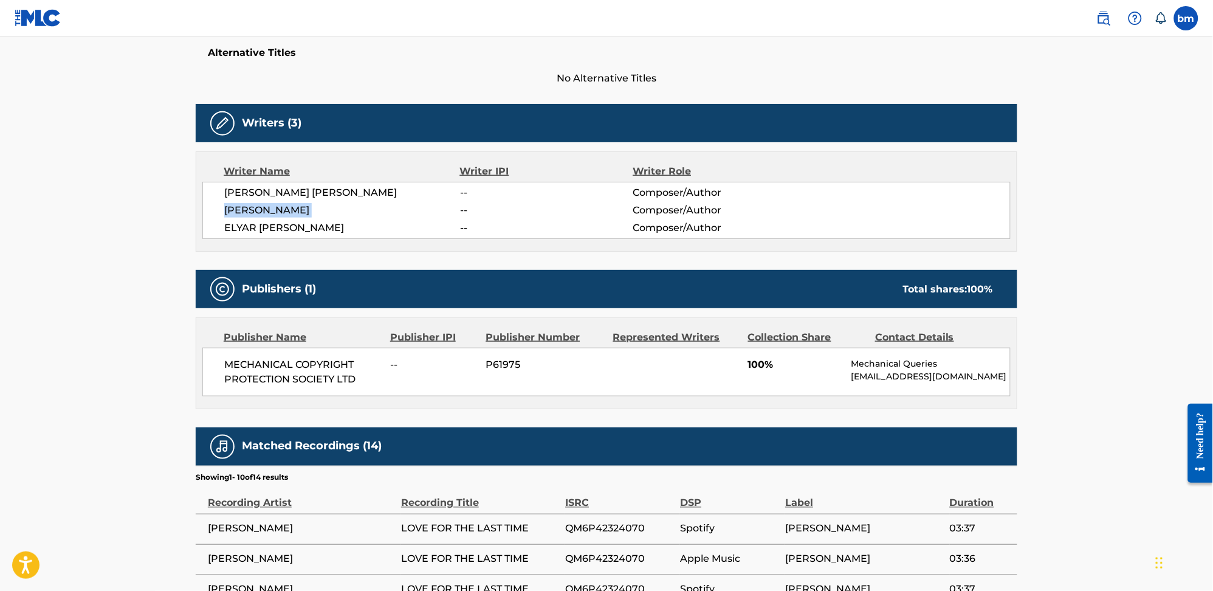
click at [272, 208] on span "BETHAN MARY LEADLEY" at bounding box center [342, 210] width 236 height 15
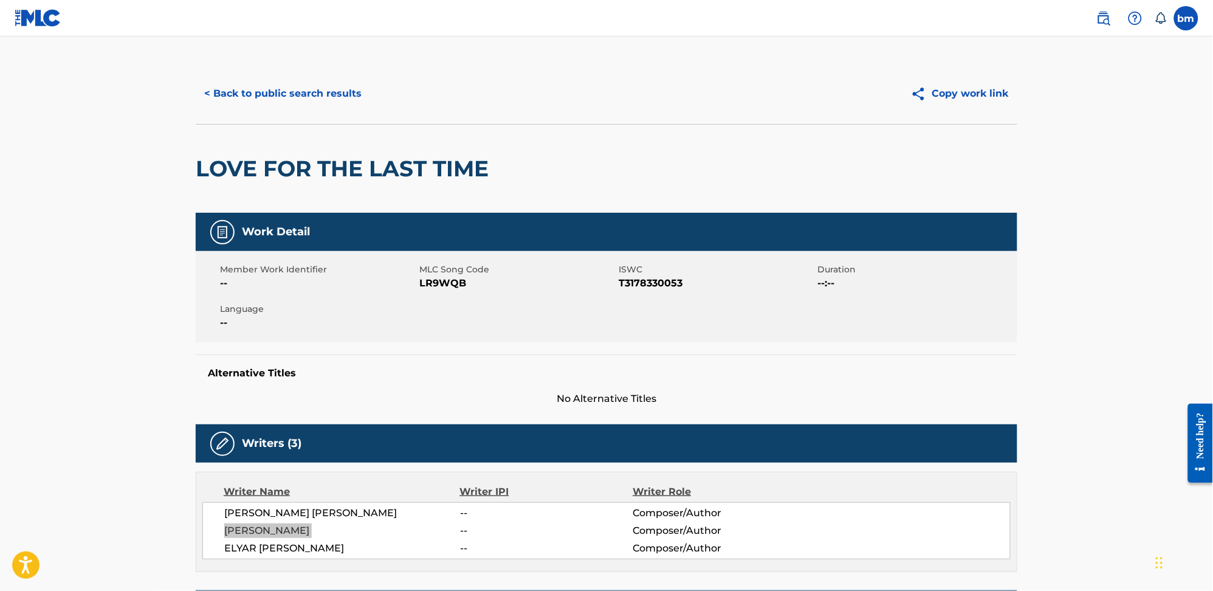
scroll to position [0, 0]
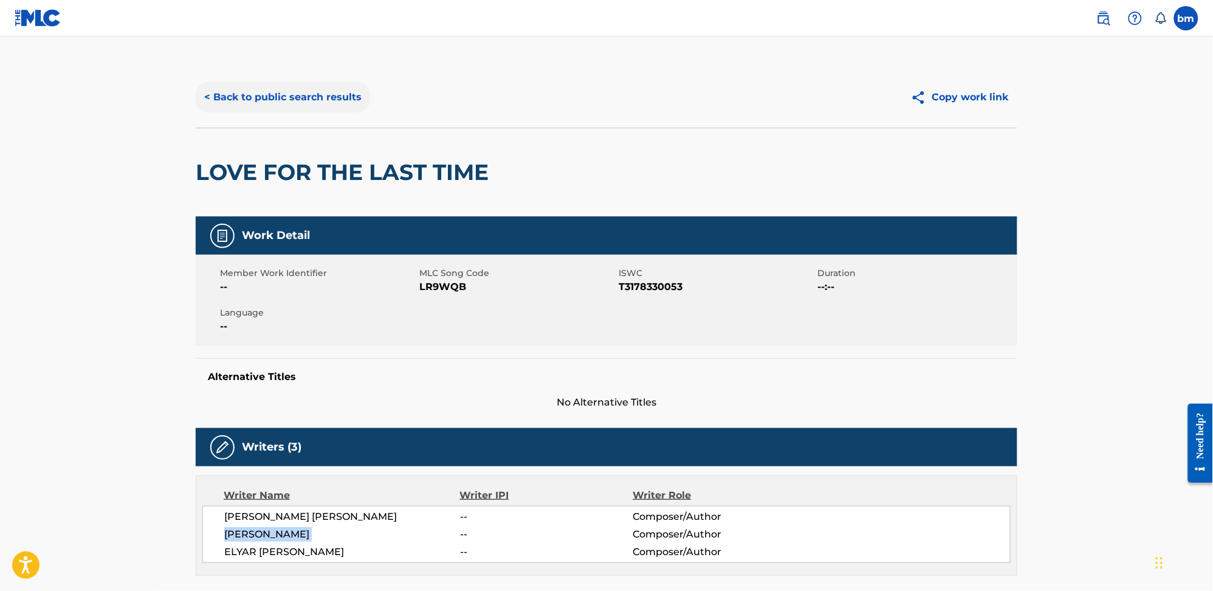
click at [322, 91] on button "< Back to public search results" at bounding box center [283, 97] width 174 height 30
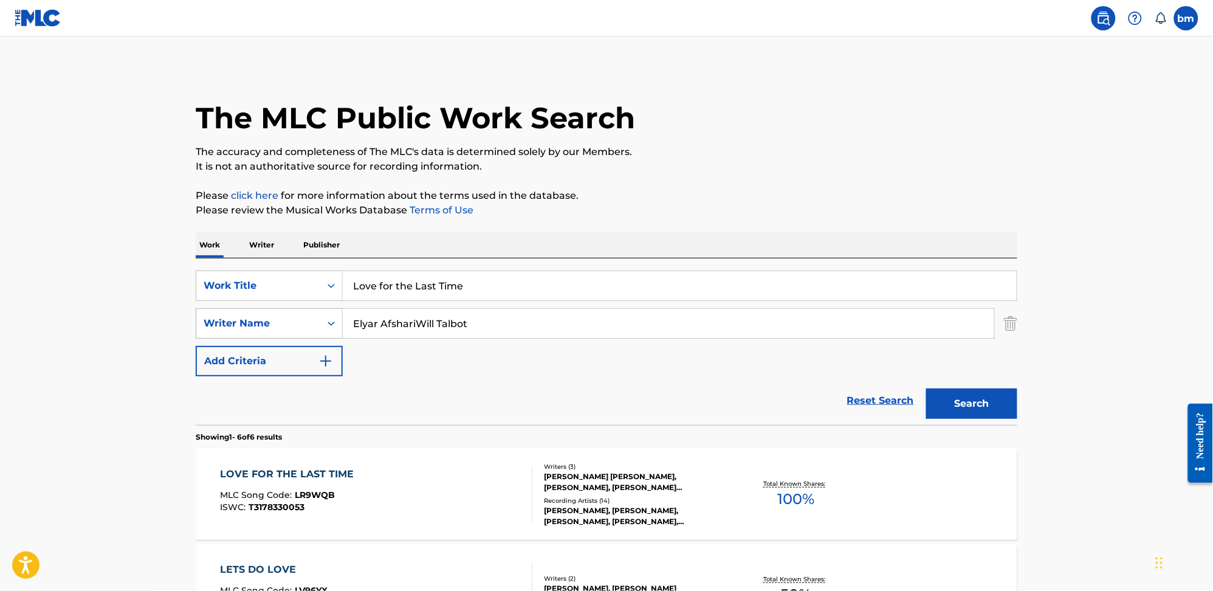
drag, startPoint x: 492, startPoint y: 324, endPoint x: 257, endPoint y: 321, distance: 235.2
click at [257, 321] on div "SearchWithCriteria0a0e701f-ca9e-47ac-9cf9-803f61fd4abd Writer Name Elyar Afshar…" at bounding box center [606, 323] width 821 height 30
paste input "Mekia Kealakai"
type input "Mekia Kealakai"
drag, startPoint x: 523, startPoint y: 281, endPoint x: 292, endPoint y: 301, distance: 231.2
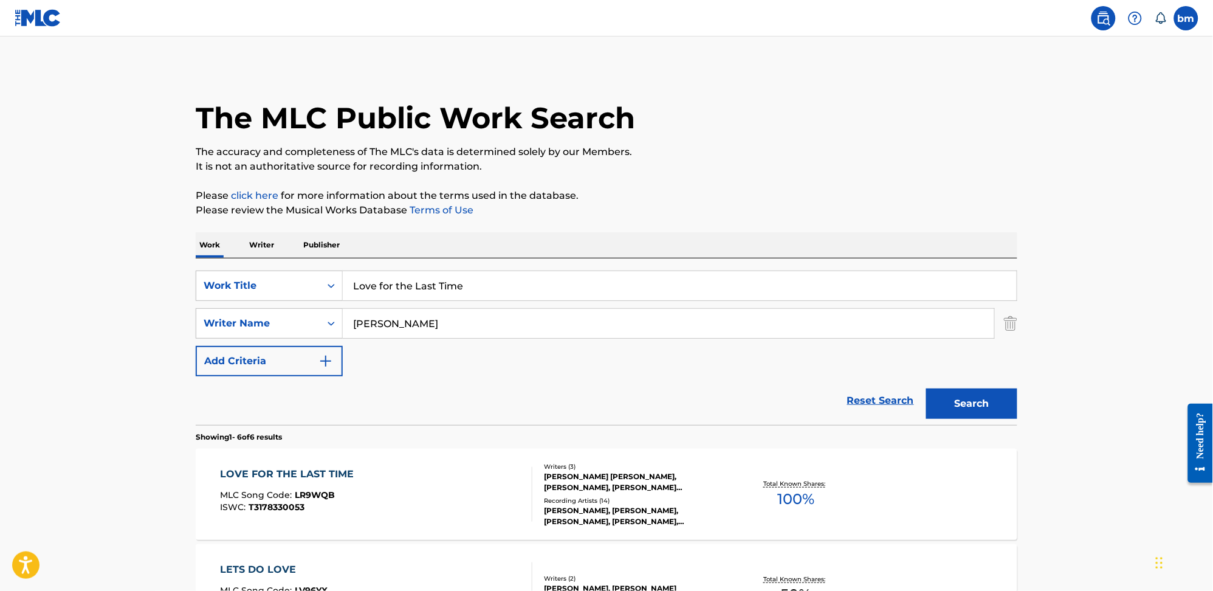
click at [292, 301] on div "SearchWithCriteria0546d917-5ab8-4d01-bea1-451668e671c7 Work Title Love for the …" at bounding box center [606, 323] width 821 height 106
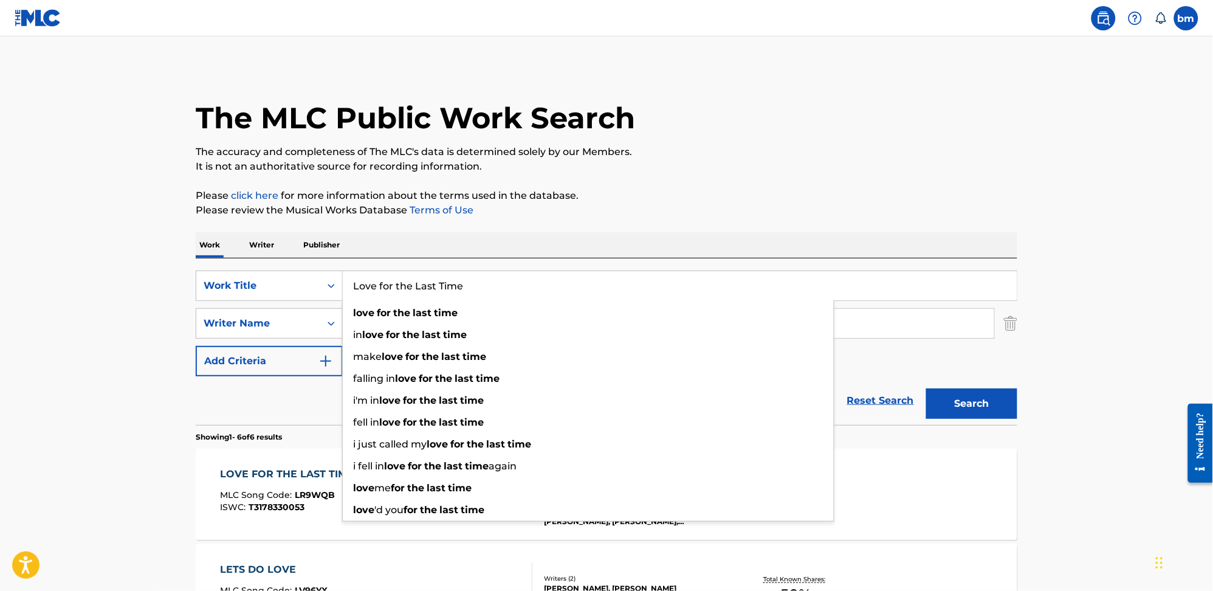
paste input "ei 'Awapuhi (Yellow Ginger Lei) Ledward Kaapana"
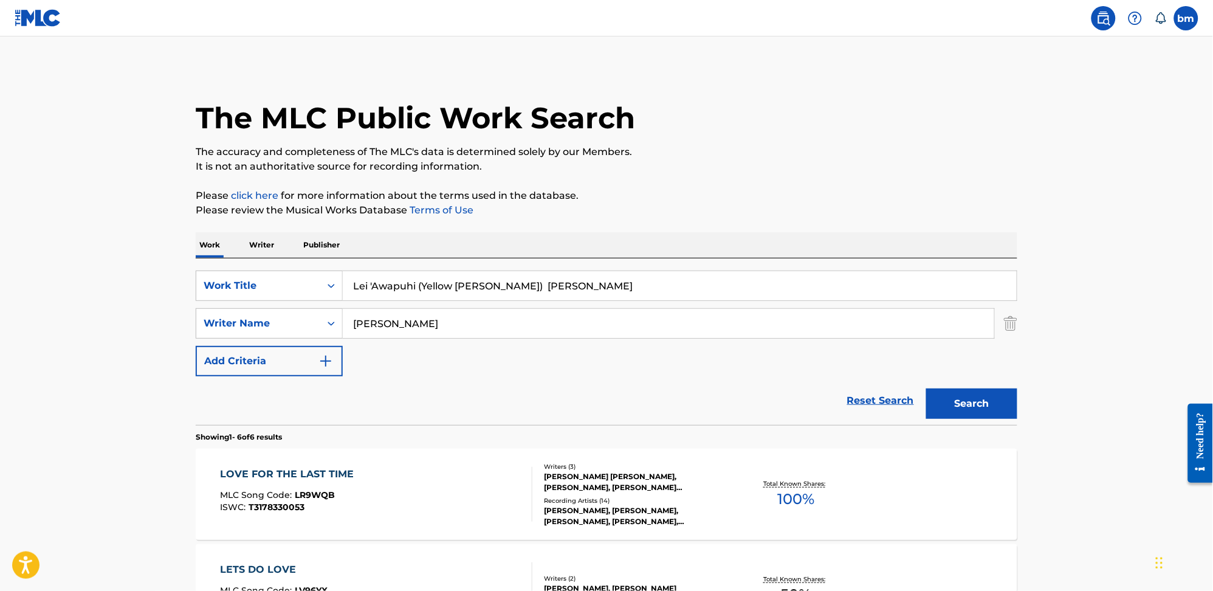
drag, startPoint x: 419, startPoint y: 284, endPoint x: 845, endPoint y: 276, distance: 426.0
click at [845, 283] on input "Lei 'Awapuhi (Yellow Ginger Lei) Ledward Kaapana" at bounding box center [680, 285] width 674 height 29
click at [794, 162] on p "It is not an authoritative source for recording information." at bounding box center [606, 166] width 821 height 15
click at [964, 411] on button "Search" at bounding box center [971, 403] width 91 height 30
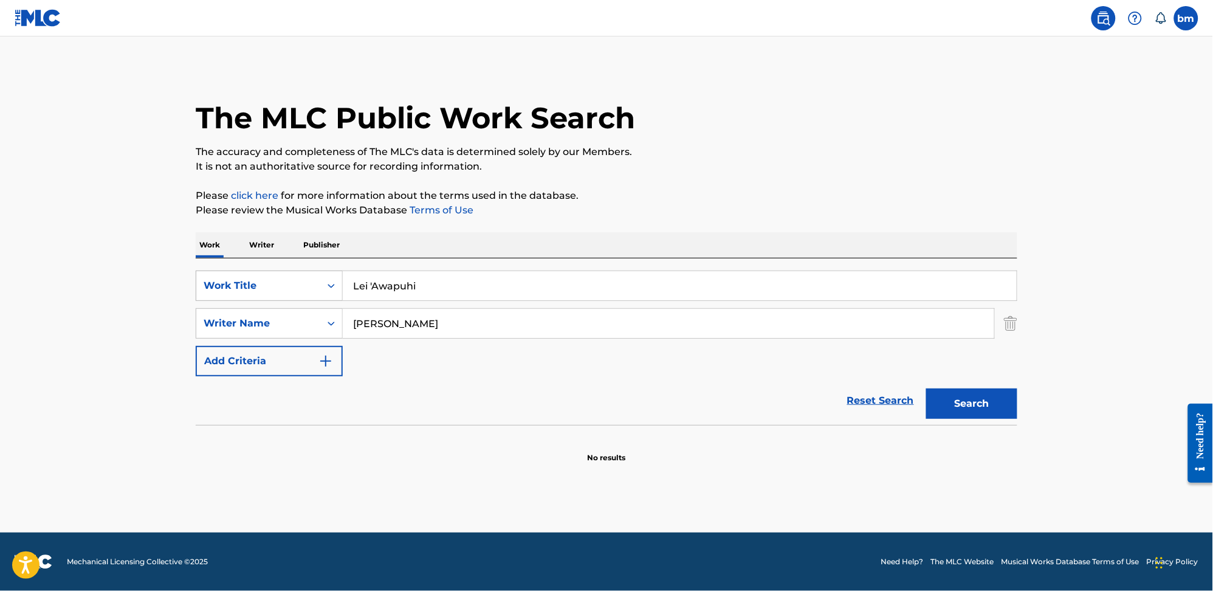
drag, startPoint x: 269, startPoint y: 288, endPoint x: 254, endPoint y: 293, distance: 15.6
click at [255, 293] on div "SearchWithCriteria0546d917-5ab8-4d01-bea1-451668e671c7 Work Title Lei 'Awapuhi" at bounding box center [606, 285] width 821 height 30
paste input "(Yellow Ginger Lei) Ledward Kaapana"
drag, startPoint x: 508, startPoint y: 287, endPoint x: 705, endPoint y: 292, distance: 196.9
click at [824, 287] on input "Lei 'Awapuhi (Yellow Ginger Lei) Ledward Kaapana" at bounding box center [680, 285] width 674 height 29
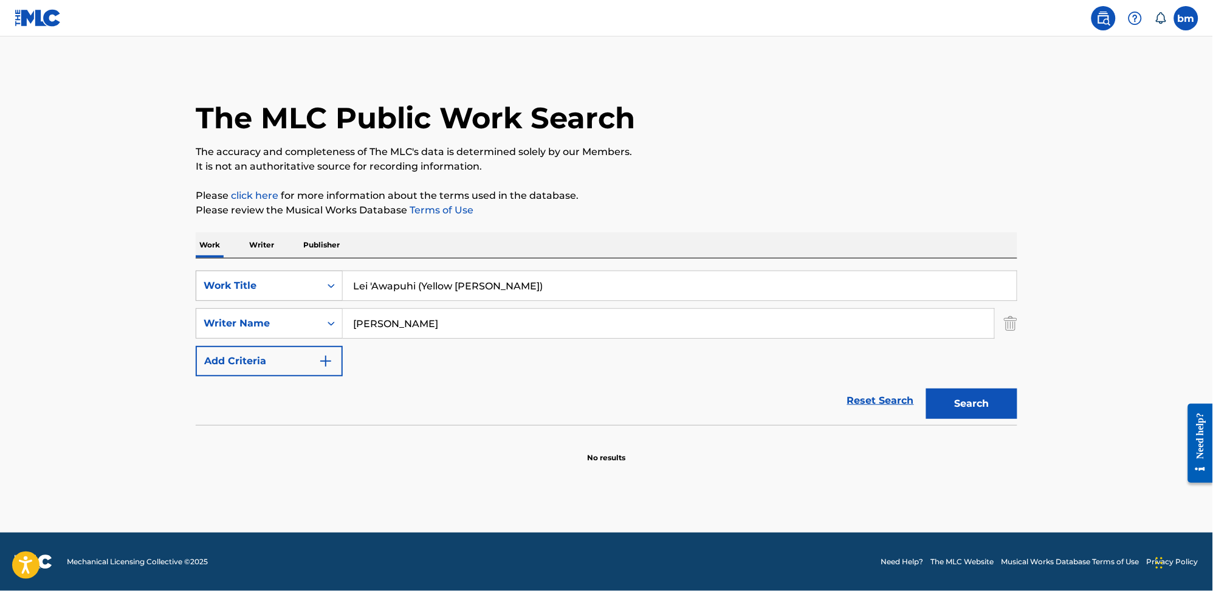
drag, startPoint x: 423, startPoint y: 284, endPoint x: 261, endPoint y: 286, distance: 162.8
click at [261, 286] on div "SearchWithCriteria0546d917-5ab8-4d01-bea1-451668e671c7 Work Title Lei 'Awapuhi …" at bounding box center [606, 285] width 821 height 30
click at [564, 284] on input "Yellow Ginger Lei)" at bounding box center [680, 285] width 674 height 29
click at [926, 388] on button "Search" at bounding box center [971, 403] width 91 height 30
click at [490, 306] on div "my yellow ginger lei" at bounding box center [588, 313] width 491 height 22
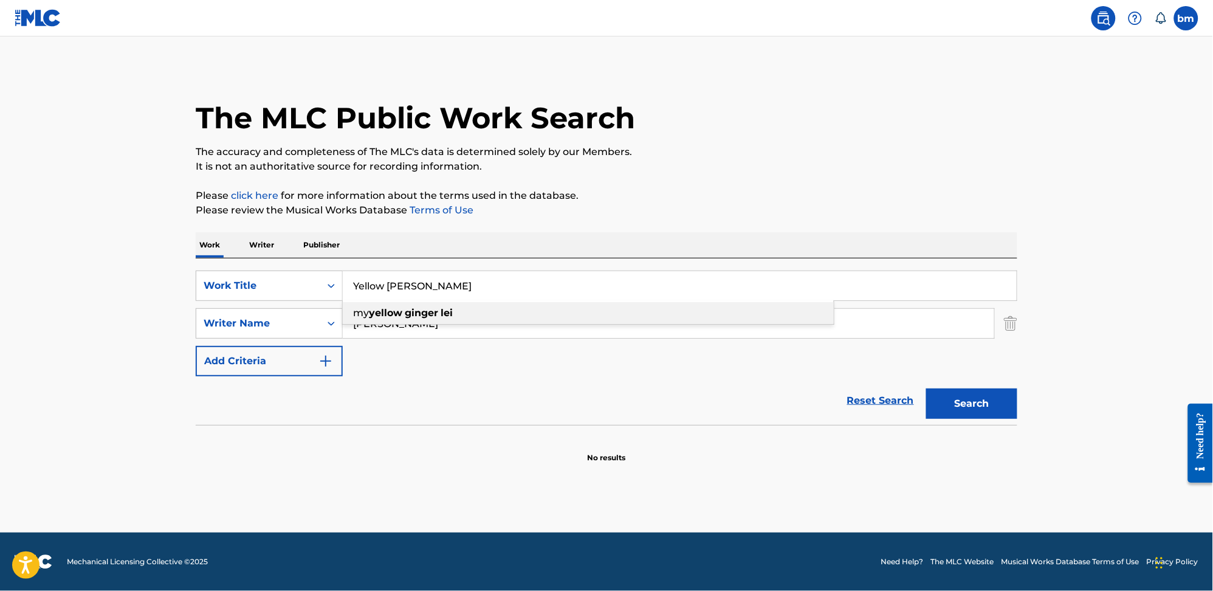
type input "my yellow ginger lei"
click at [543, 228] on div "The MLC Public Work Search The accuracy and completeness of The MLC's data is d…" at bounding box center [606, 265] width 851 height 396
drag, startPoint x: 504, startPoint y: 307, endPoint x: 487, endPoint y: 313, distance: 18.4
click at [489, 310] on div "Mekia Kealakai" at bounding box center [669, 323] width 652 height 30
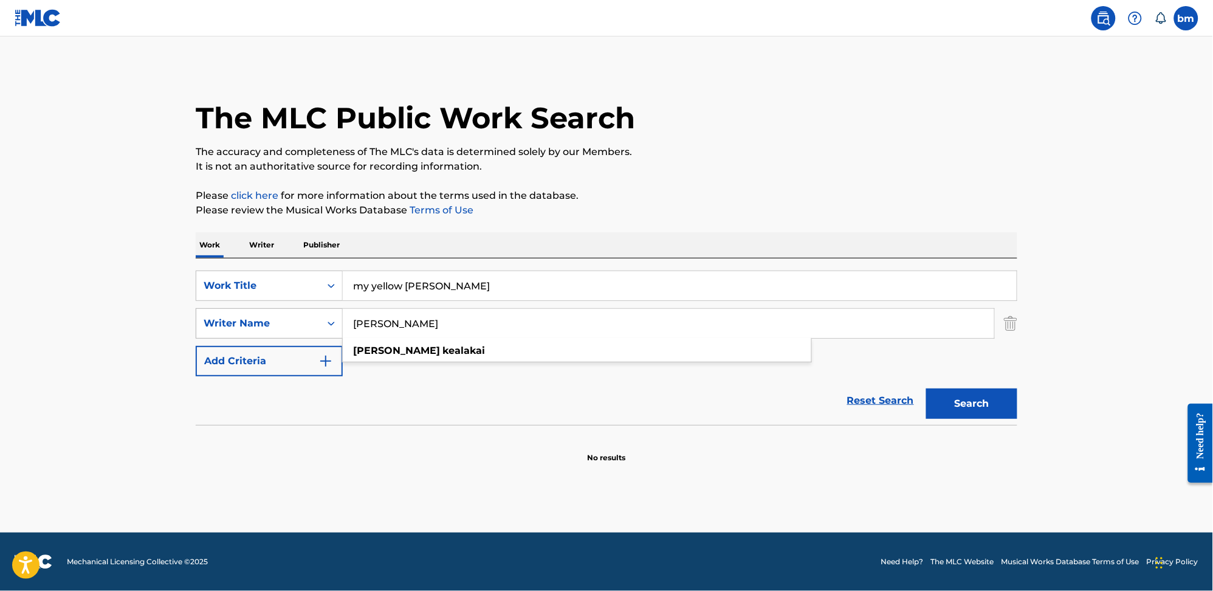
drag, startPoint x: 483, startPoint y: 324, endPoint x: 312, endPoint y: 326, distance: 170.7
click at [283, 329] on div "SearchWithCriteria0a0e701f-ca9e-47ac-9cf9-803f61fd4abd Writer Name Mekia Kealak…" at bounding box center [606, 323] width 821 height 30
paste input "Finn KalvikHarry Chapin"
type input "Finn KalvikHarry Chapin"
drag, startPoint x: 479, startPoint y: 292, endPoint x: 241, endPoint y: 292, distance: 238.8
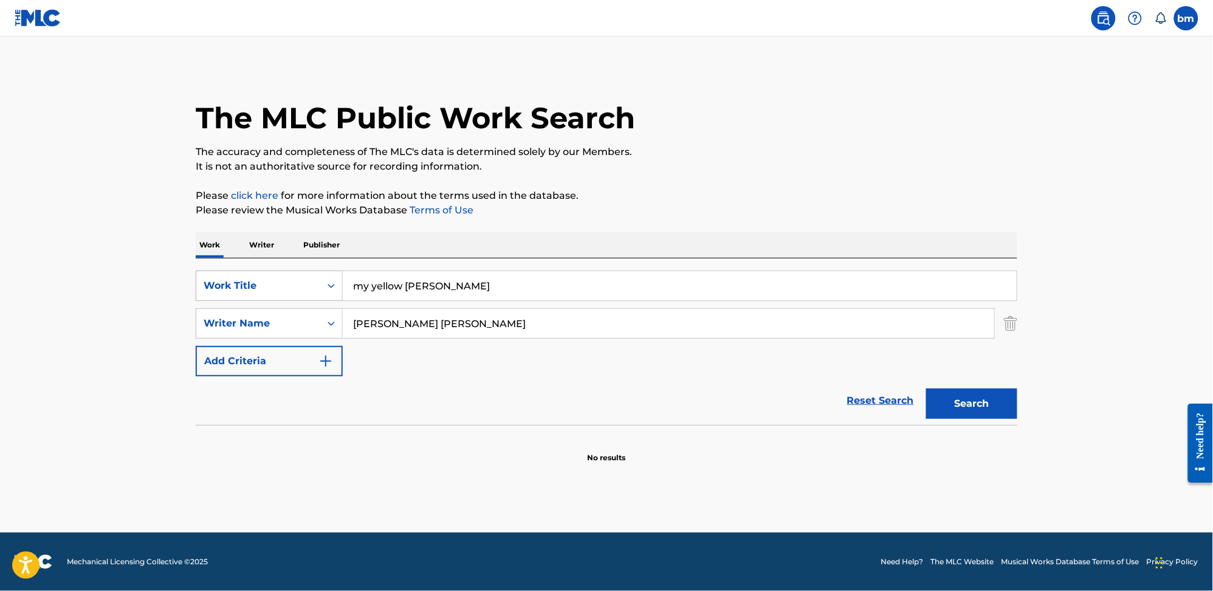
click at [230, 291] on div "SearchWithCriteria0546d917-5ab8-4d01-bea1-451668e671c7 Work Title my yellow gin…" at bounding box center [606, 285] width 821 height 30
paste input "Ride ranke Finn Kalvik"
drag, startPoint x: 425, startPoint y: 287, endPoint x: 780, endPoint y: 187, distance: 368.5
click at [775, 208] on div "The MLC Public Work Search The accuracy and completeness of The MLC's data is d…" at bounding box center [606, 265] width 851 height 396
type input "Ride ranke"
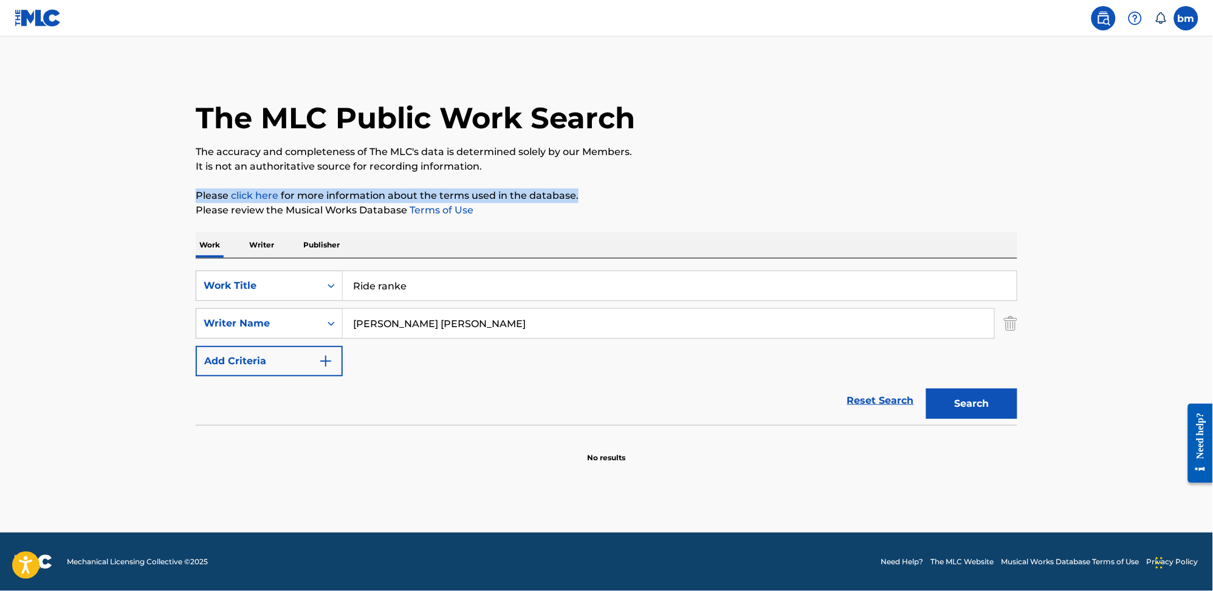
click at [770, 173] on div "The MLC Public Work Search The accuracy and completeness of The MLC's data is d…" at bounding box center [606, 265] width 851 height 396
drag, startPoint x: 409, startPoint y: 318, endPoint x: 1086, endPoint y: 386, distance: 680.2
click at [1085, 386] on main "The MLC Public Work Search The accuracy and completeness of The MLC's data is d…" at bounding box center [606, 284] width 1213 height 496
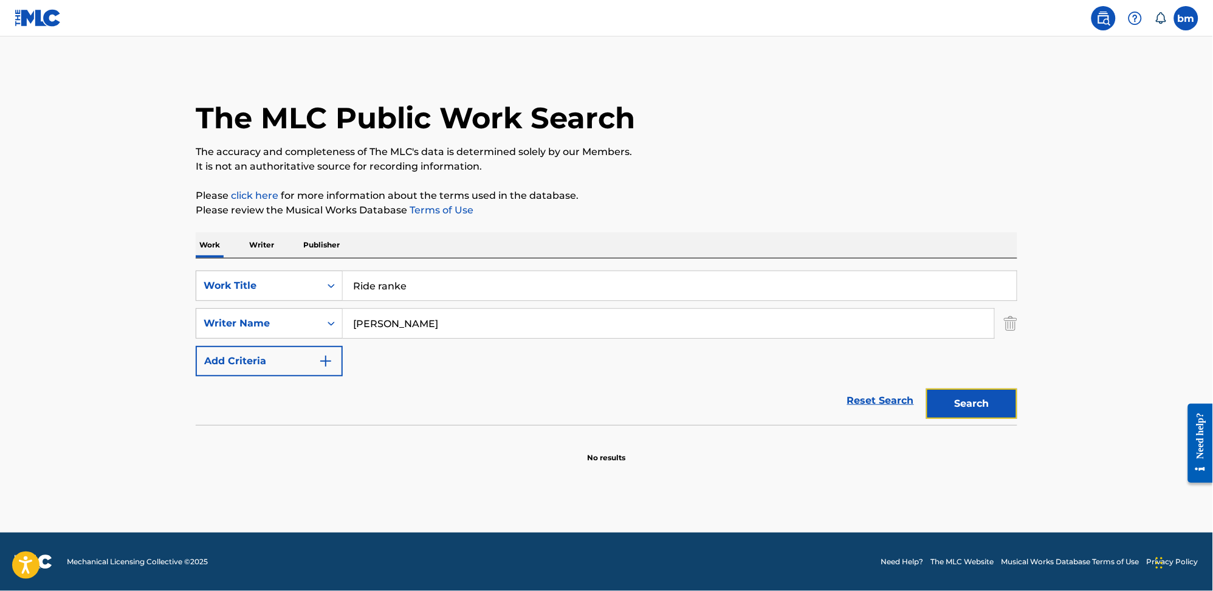
click at [1000, 412] on button "Search" at bounding box center [971, 403] width 91 height 30
drag, startPoint x: 428, startPoint y: 320, endPoint x: 314, endPoint y: 330, distance: 114.7
click at [318, 329] on div "SearchWithCriteria0a0e701f-ca9e-47ac-9cf9-803f61fd4abd Writer Name Finn Kalvik …" at bounding box center [606, 323] width 821 height 30
paste input "Harry Chapin"
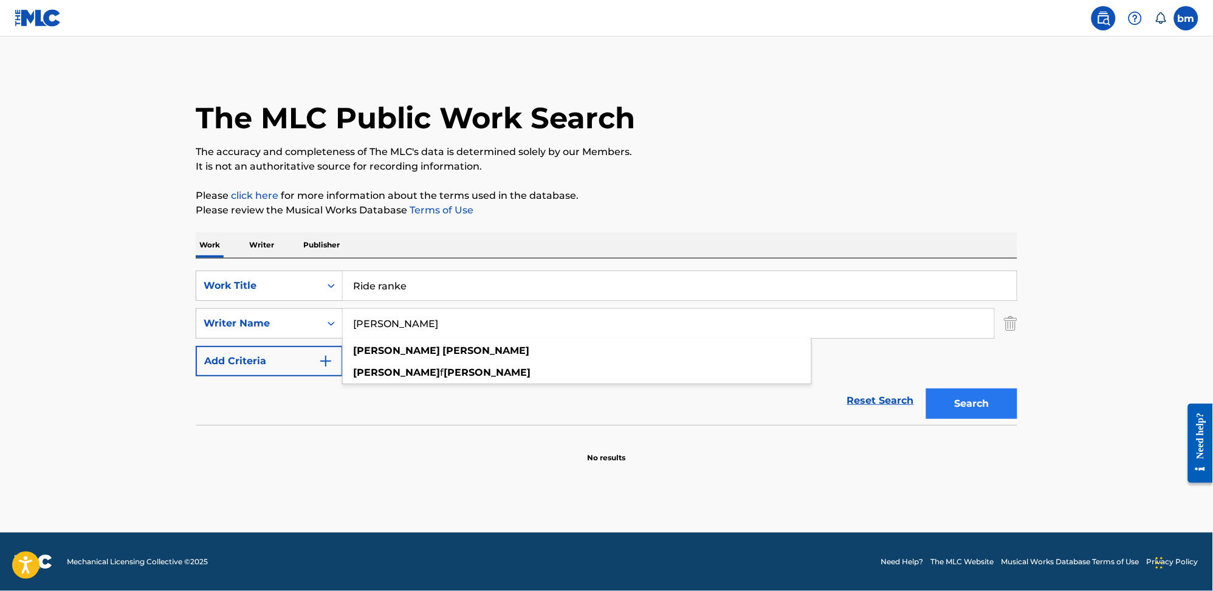
type input "Harry Chapin"
click at [958, 395] on button "Search" at bounding box center [971, 403] width 91 height 30
